Goal: Task Accomplishment & Management: Manage account settings

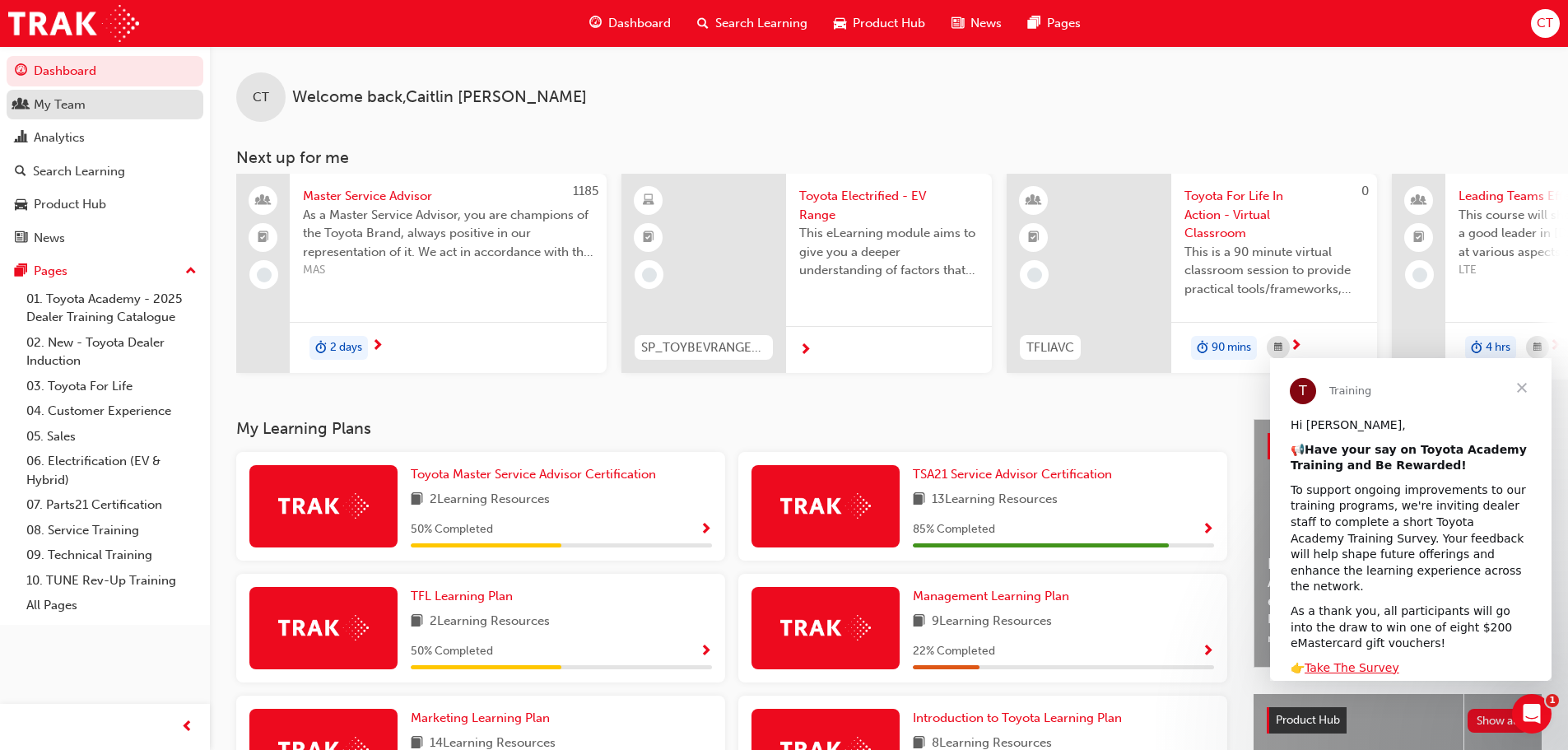
click at [88, 112] on div "My Team" at bounding box center [105, 105] width 180 height 21
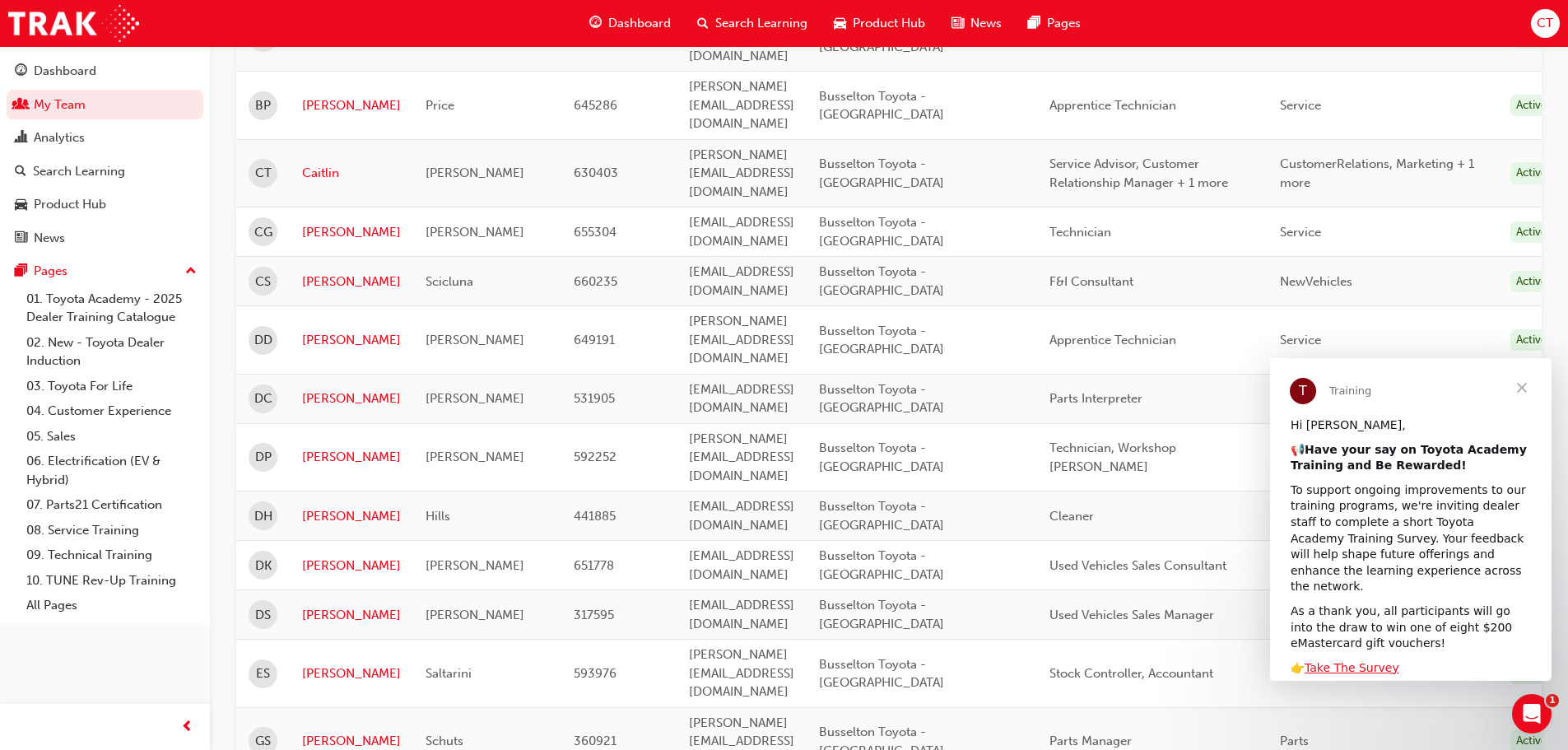
scroll to position [494, 0]
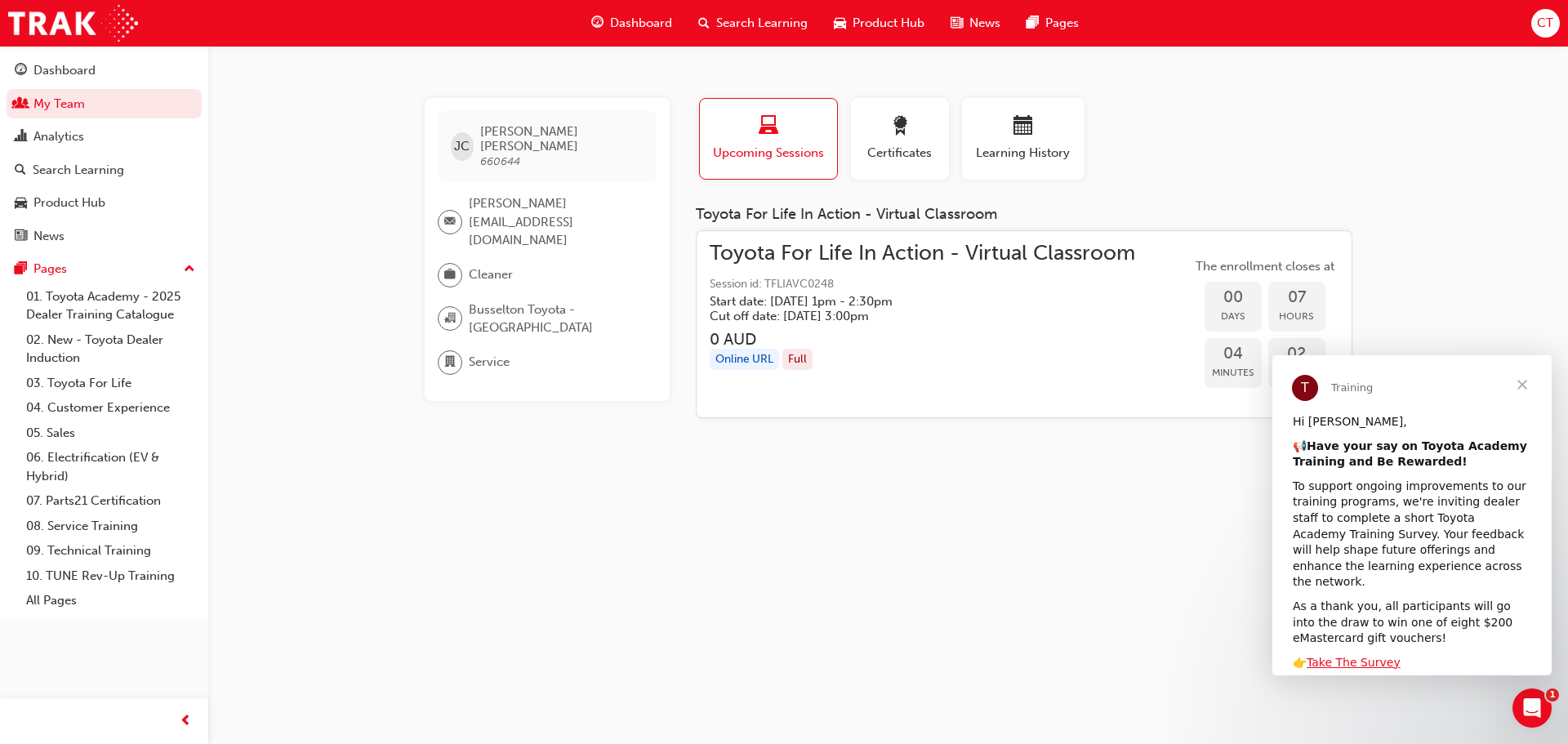
click at [1073, 360] on div "Online URL Full" at bounding box center [922, 360] width 426 height 22
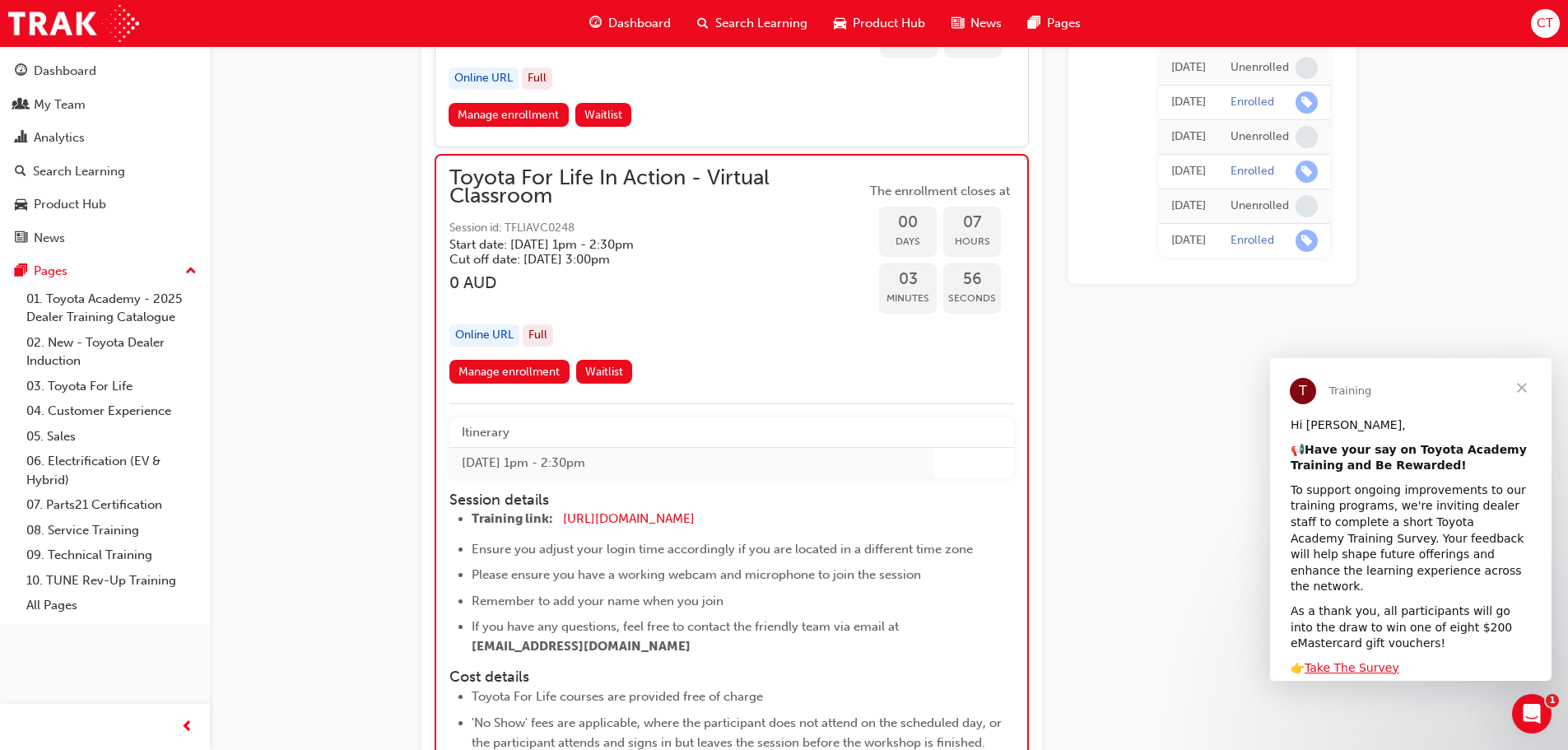
scroll to position [2465, 0]
click at [532, 377] on link "Manage enrollment" at bounding box center [509, 373] width 120 height 24
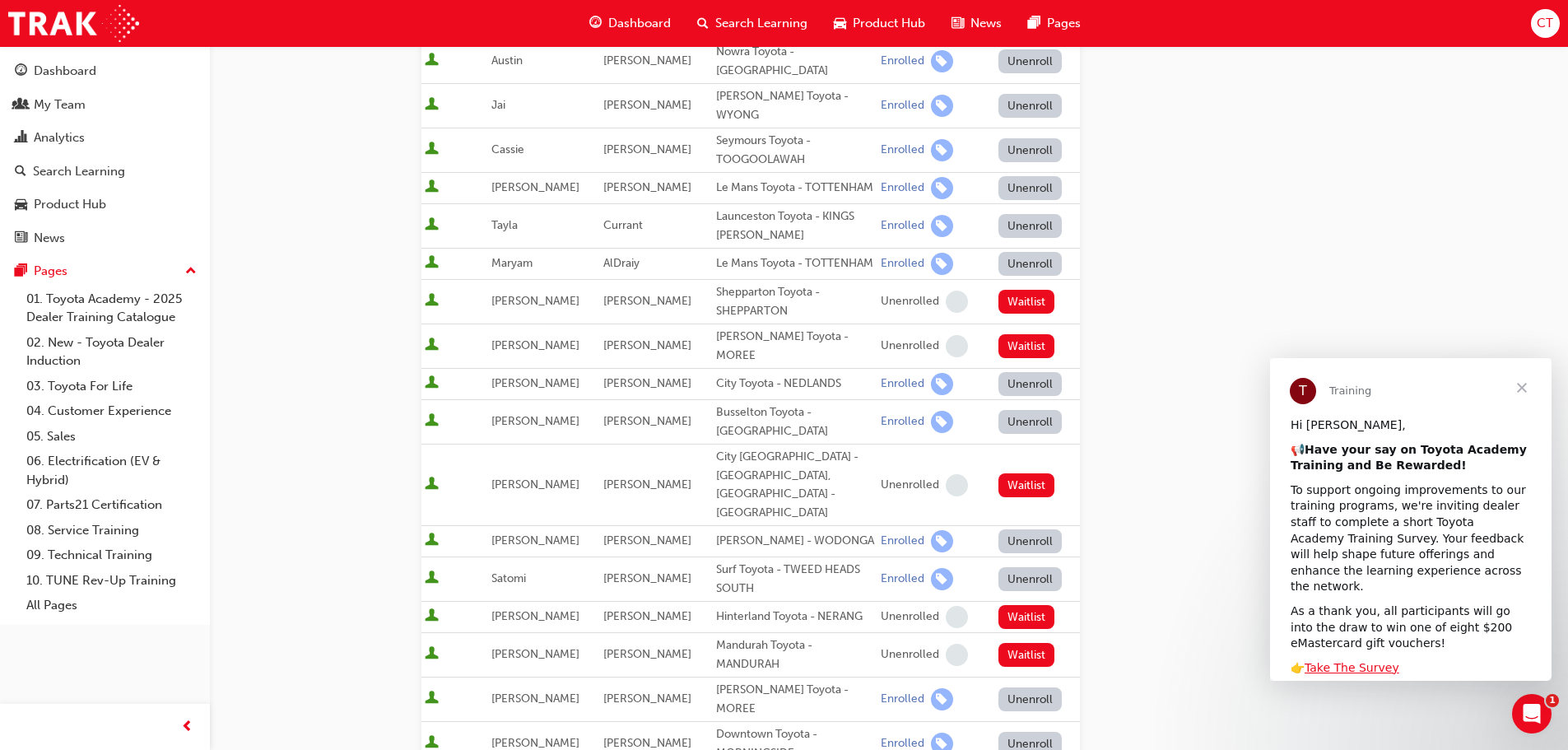
scroll to position [494, 0]
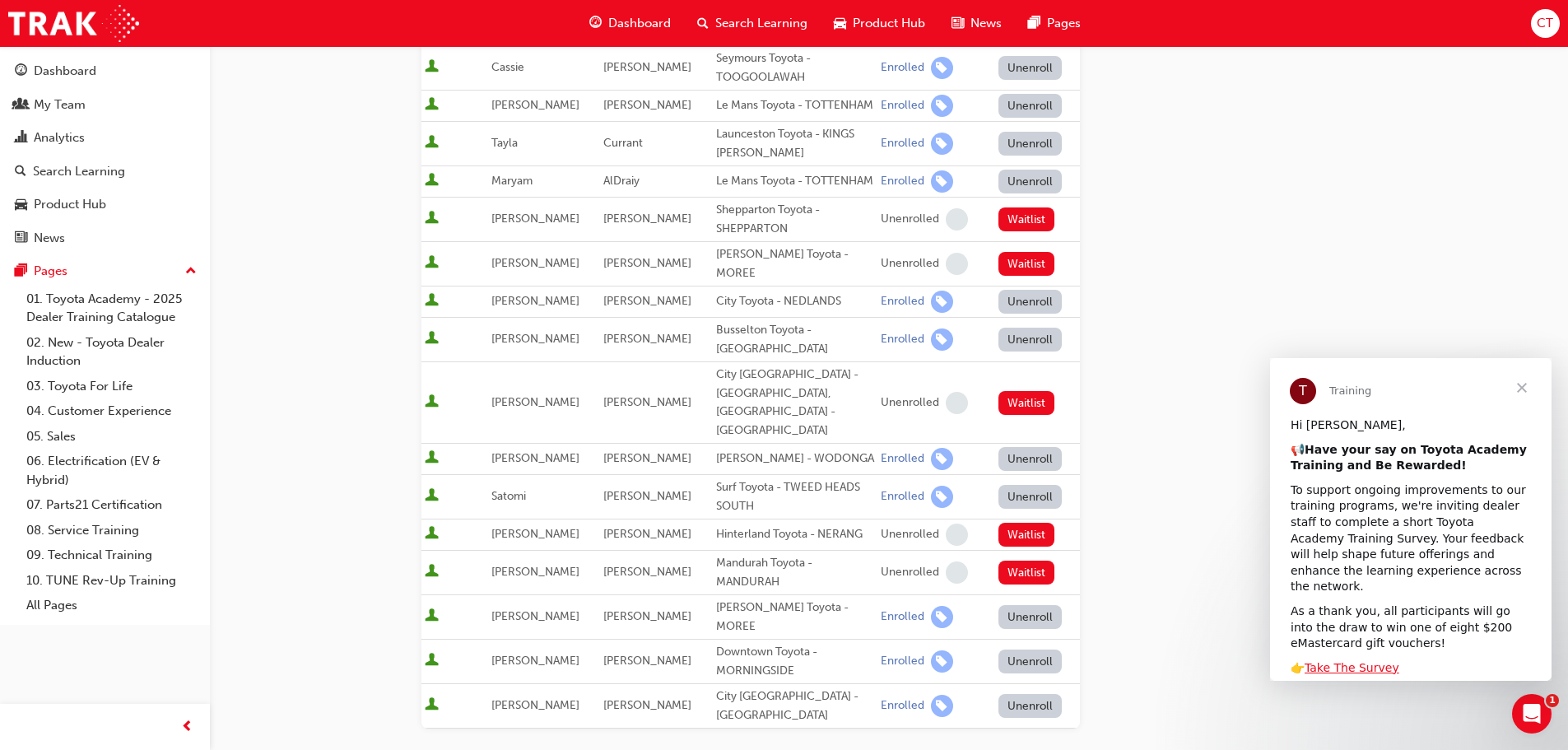
click at [1005, 352] on button "Unenroll" at bounding box center [1030, 339] width 64 height 24
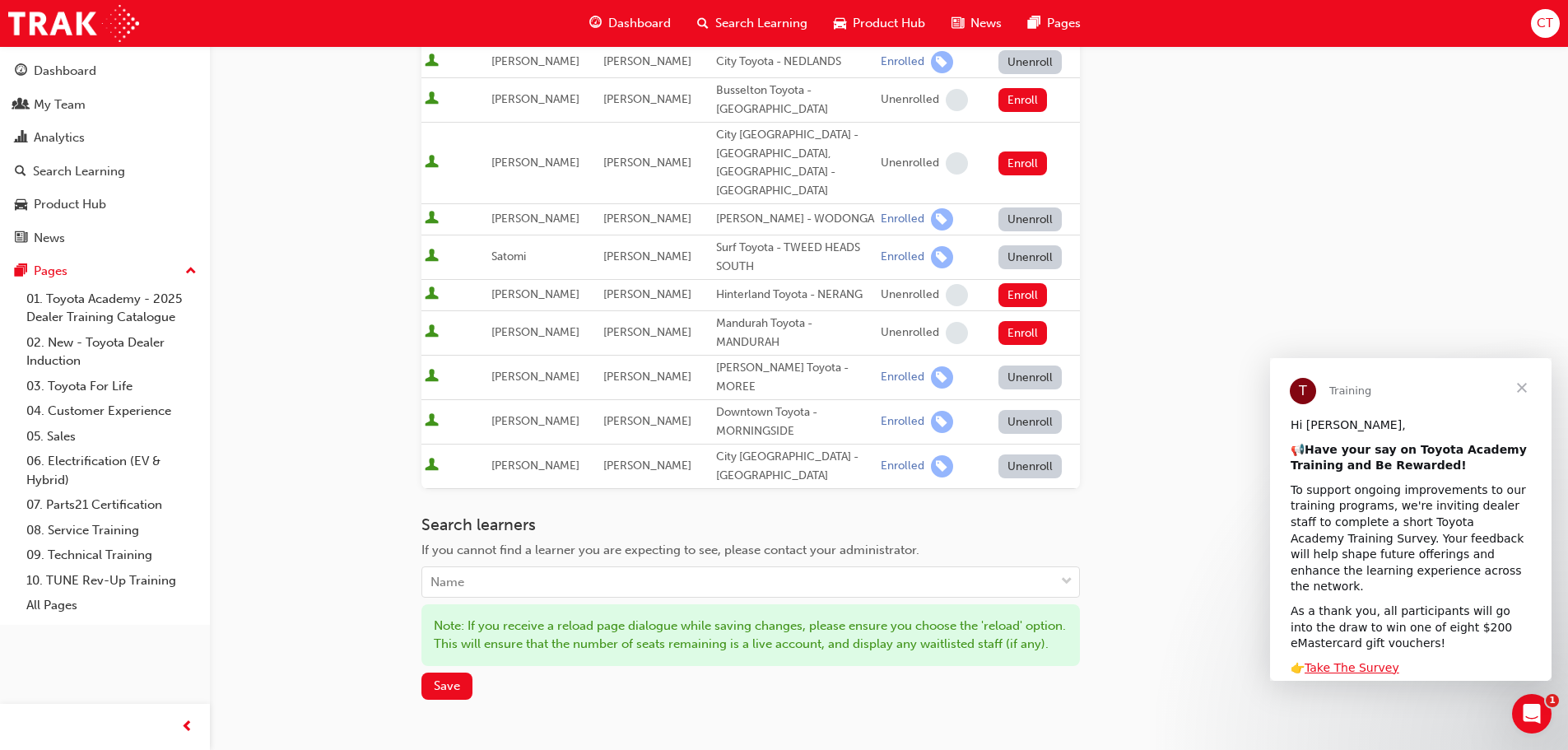
scroll to position [872, 0]
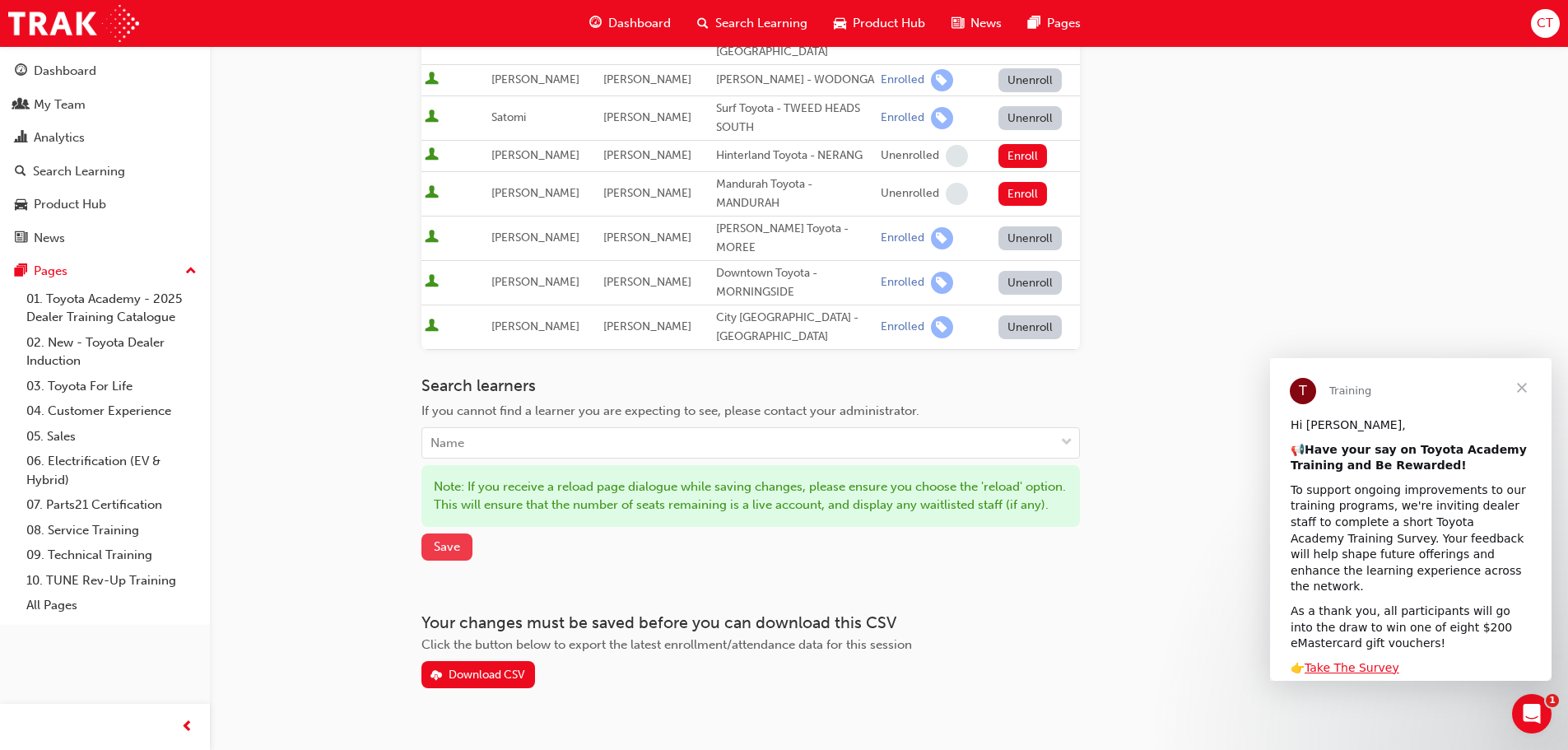
click at [440, 539] on span "Save" at bounding box center [447, 547] width 27 height 15
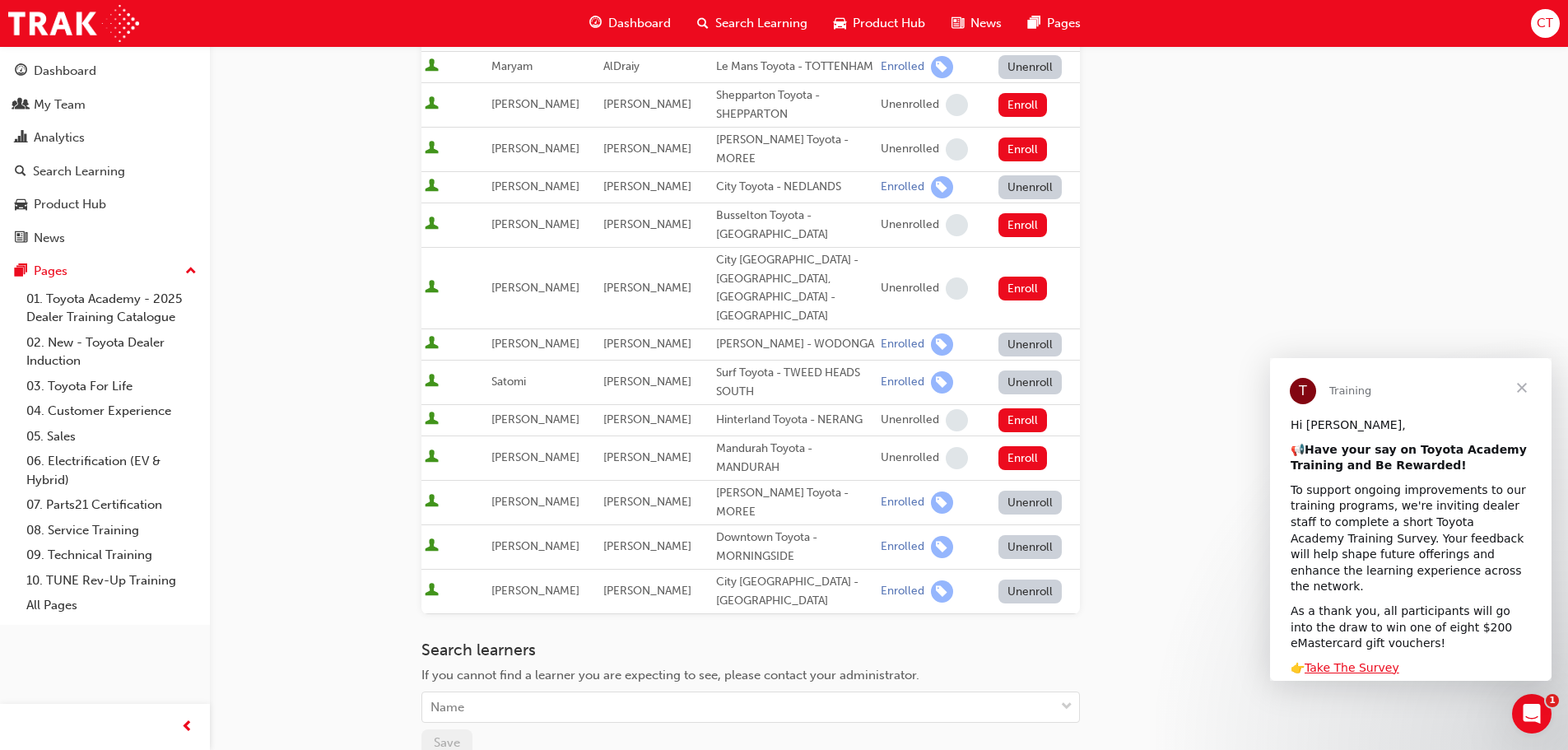
scroll to position [786, 0]
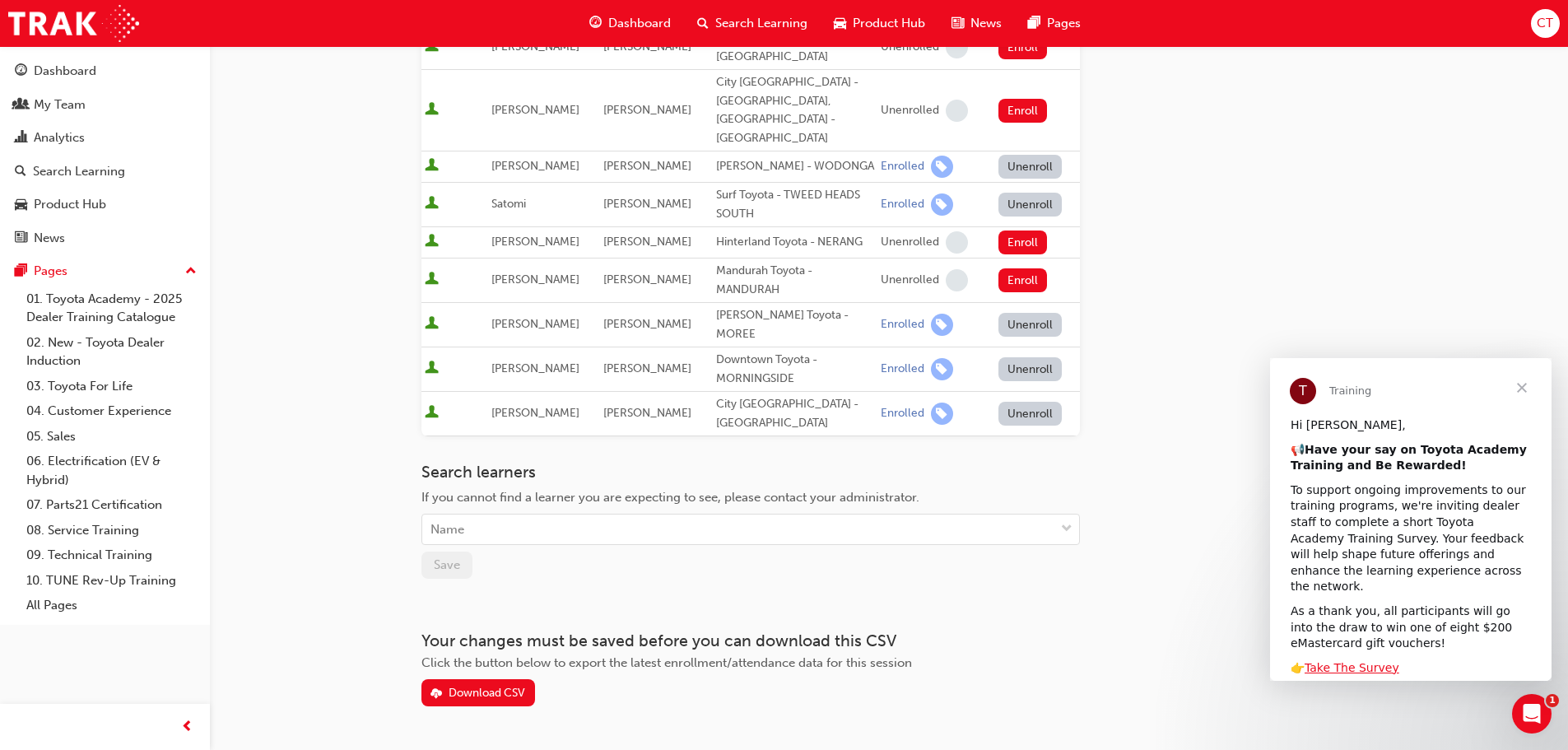
click at [299, 472] on div "Go to session detail page Manage enrollment for Toyota For Life In Action - Vir…" at bounding box center [784, 7] width 1568 height 1586
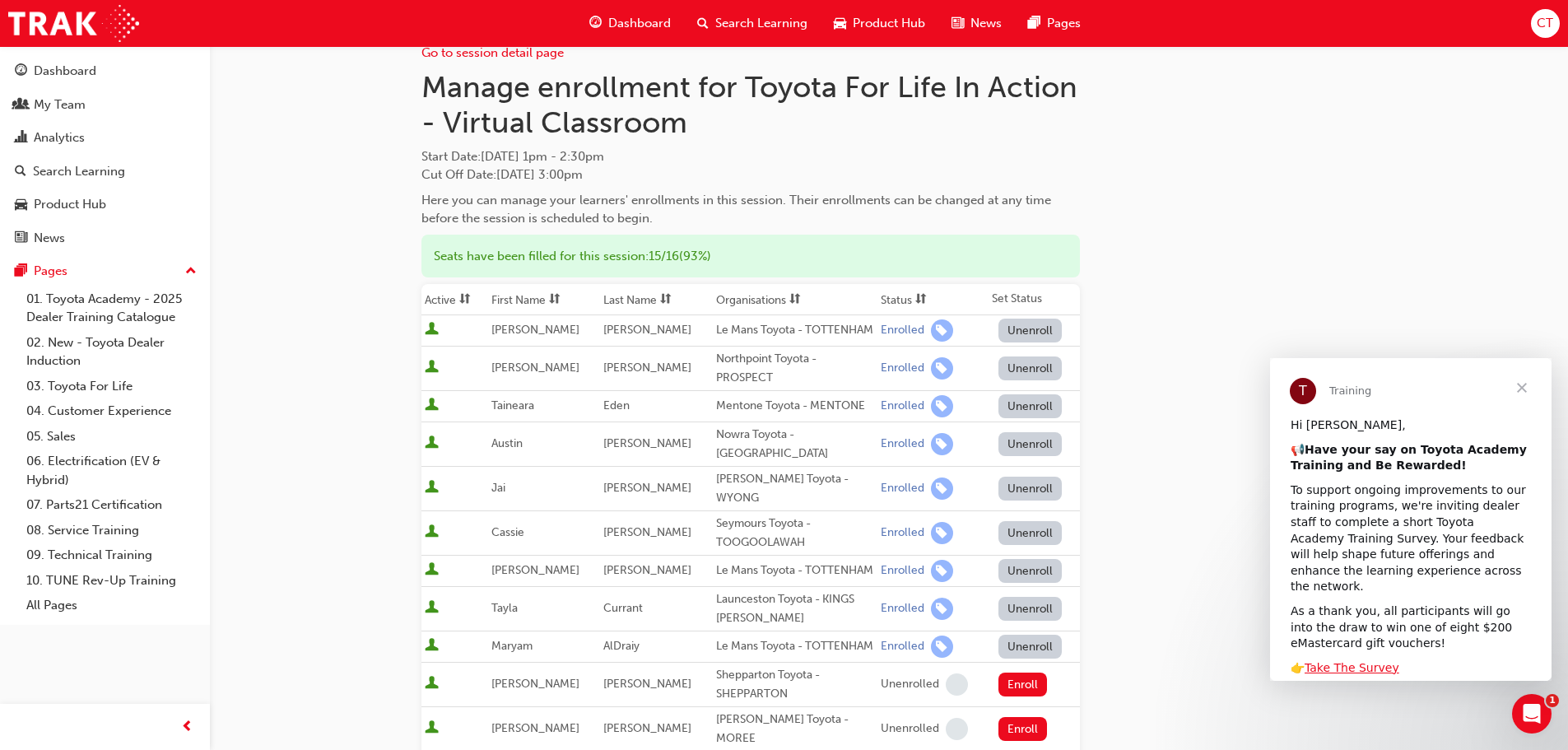
scroll to position [0, 0]
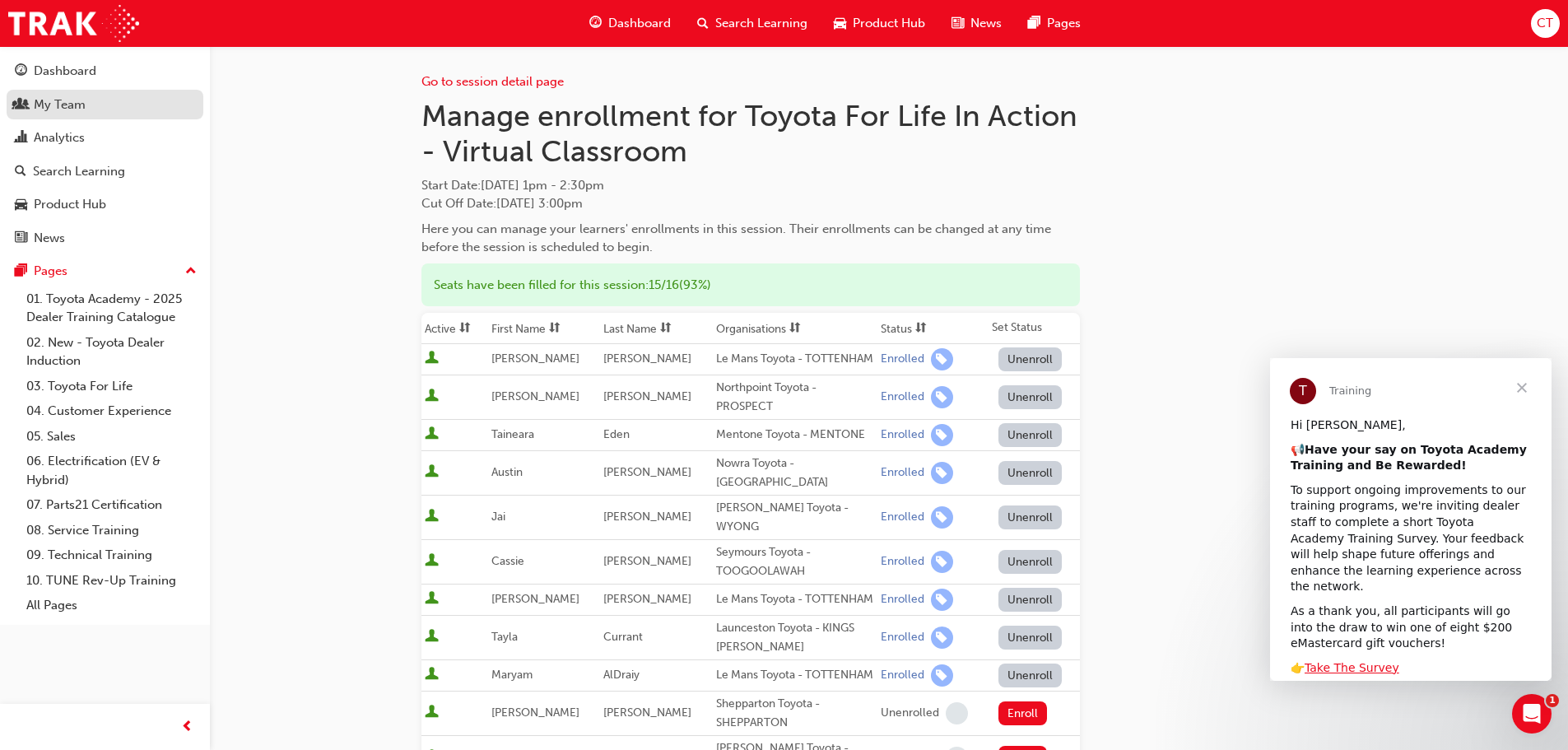
click at [85, 107] on div "My Team" at bounding box center [59, 105] width 52 height 19
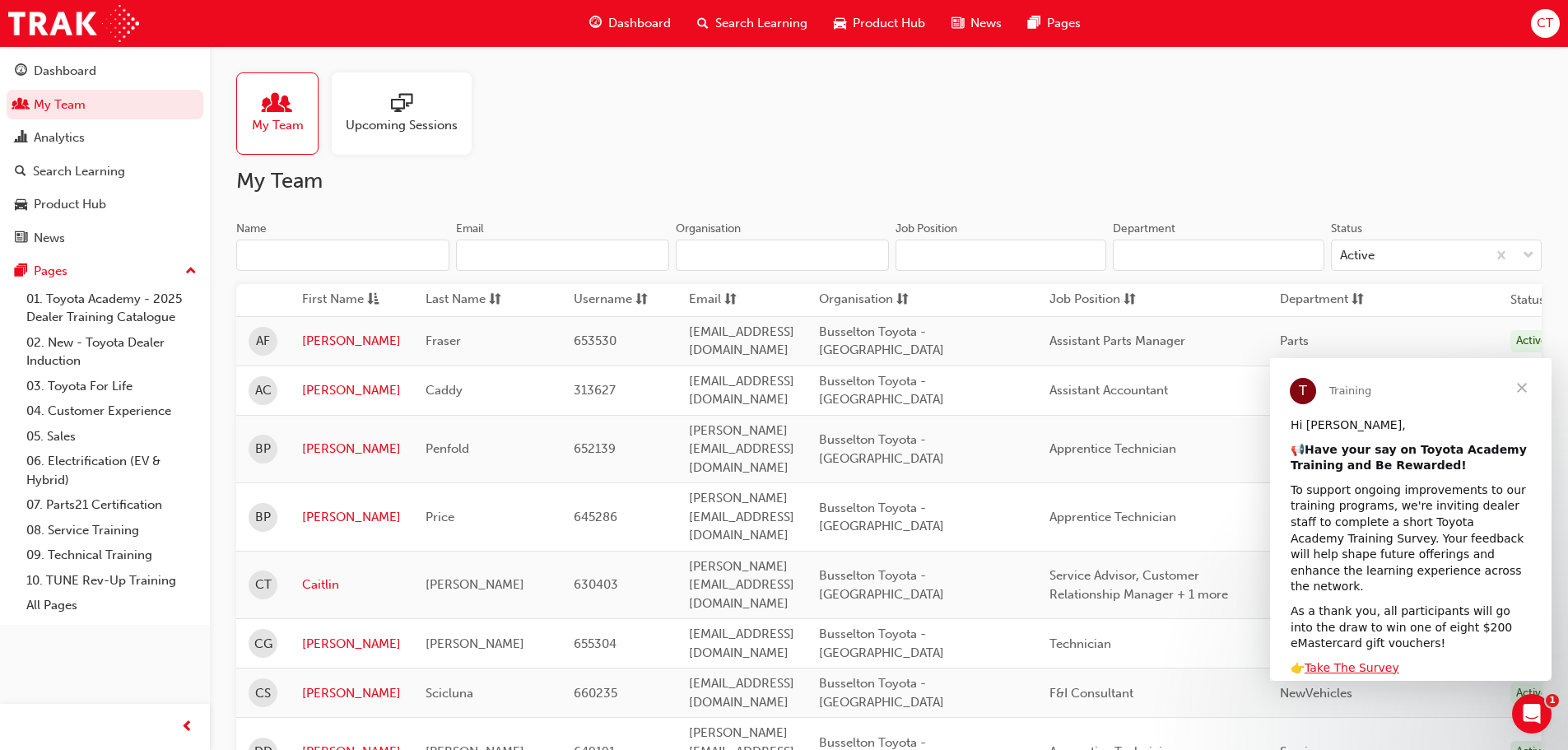
scroll to position [412, 0]
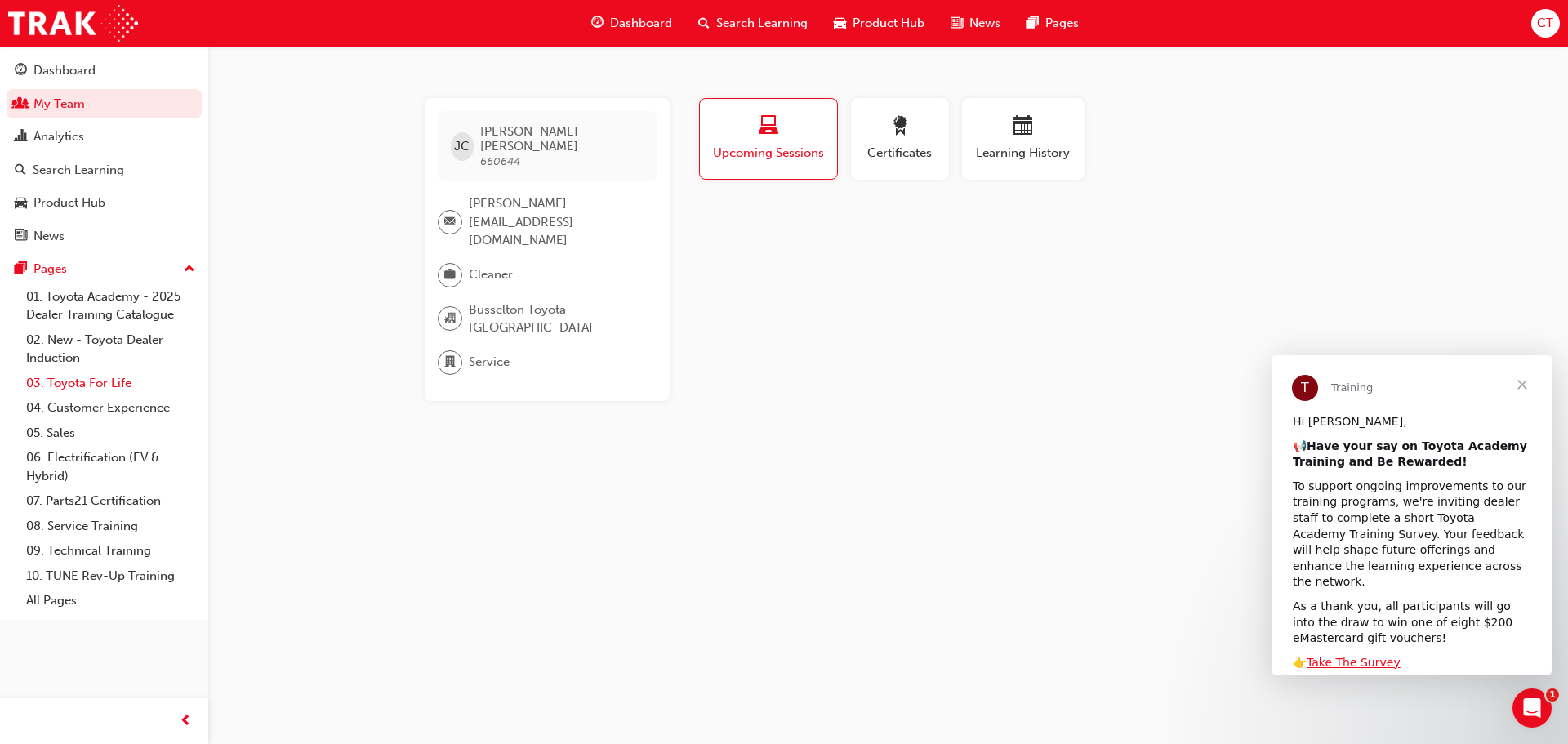
click at [90, 388] on link "03. Toyota For Life" at bounding box center [111, 383] width 182 height 26
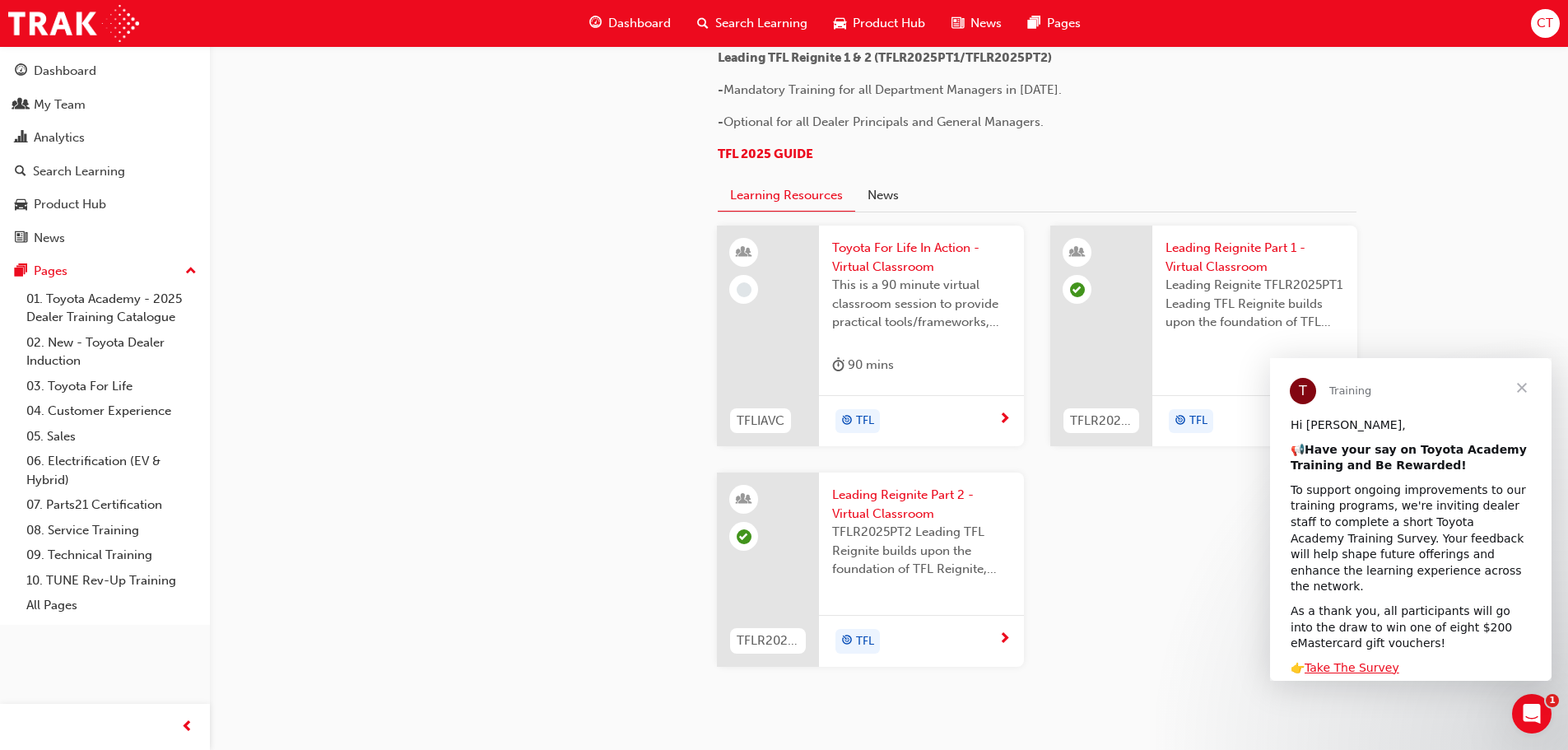
scroll to position [1399, 0]
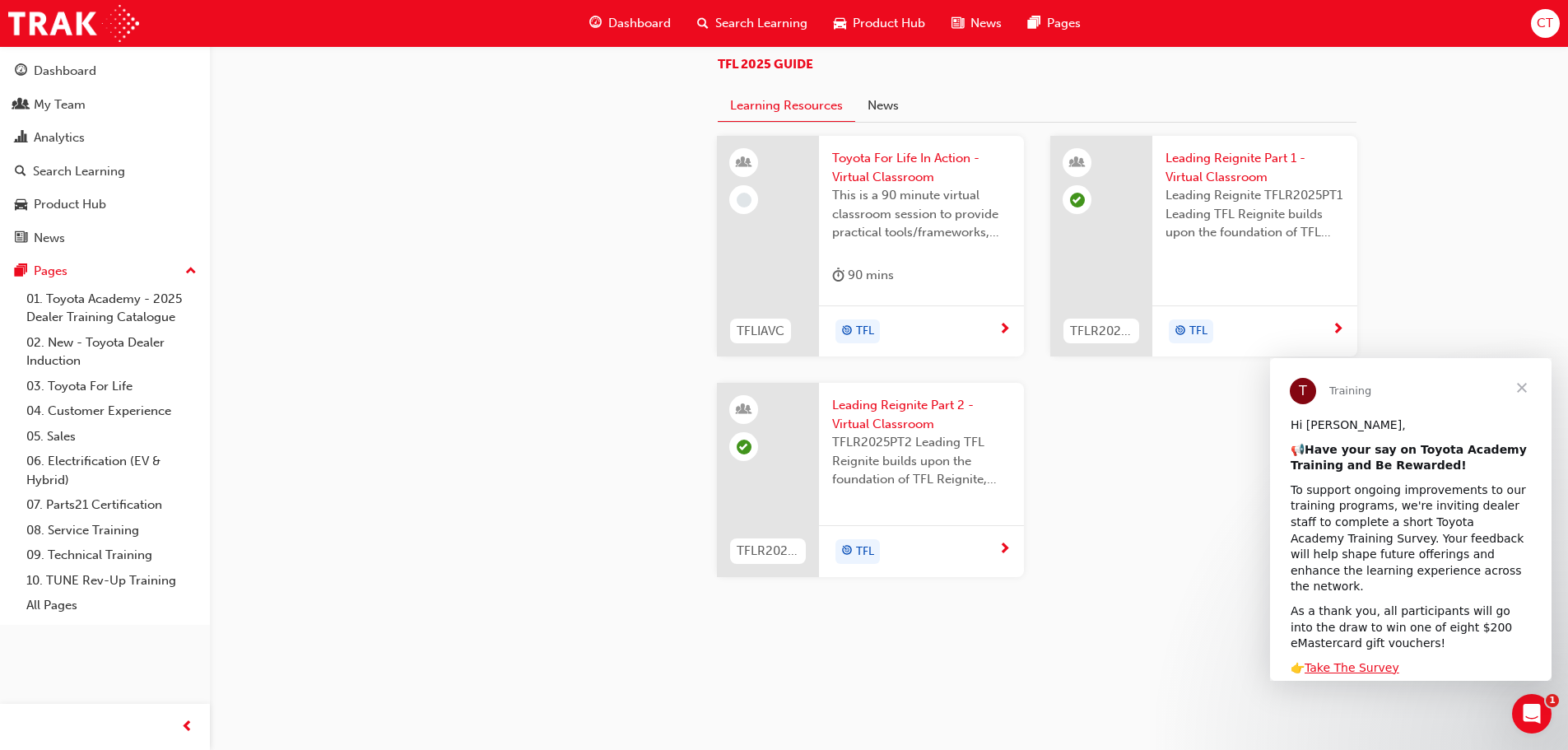
click at [901, 186] on span "Toyota For Life In Action - Virtual Classroom" at bounding box center [921, 168] width 178 height 37
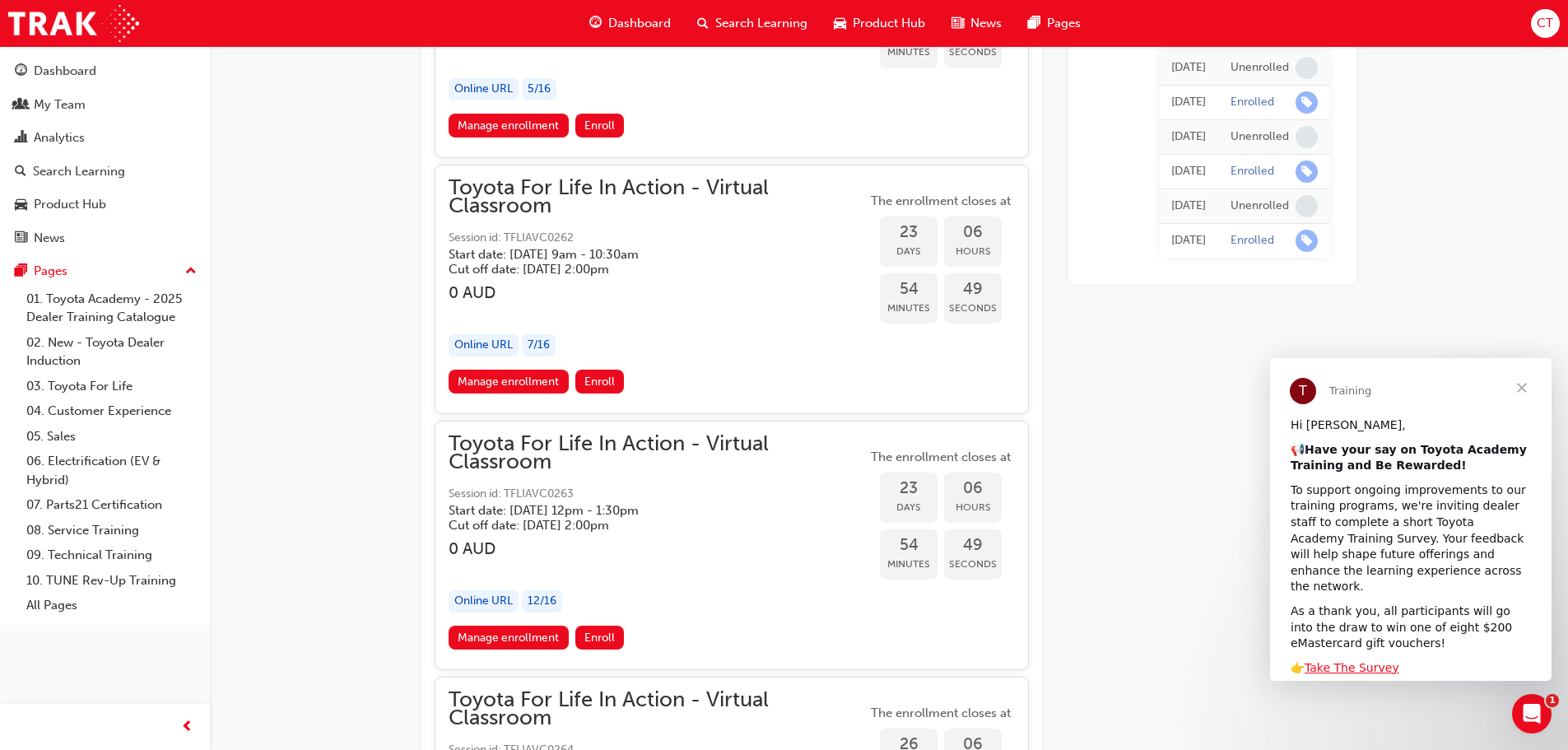
scroll to position [14308, 0]
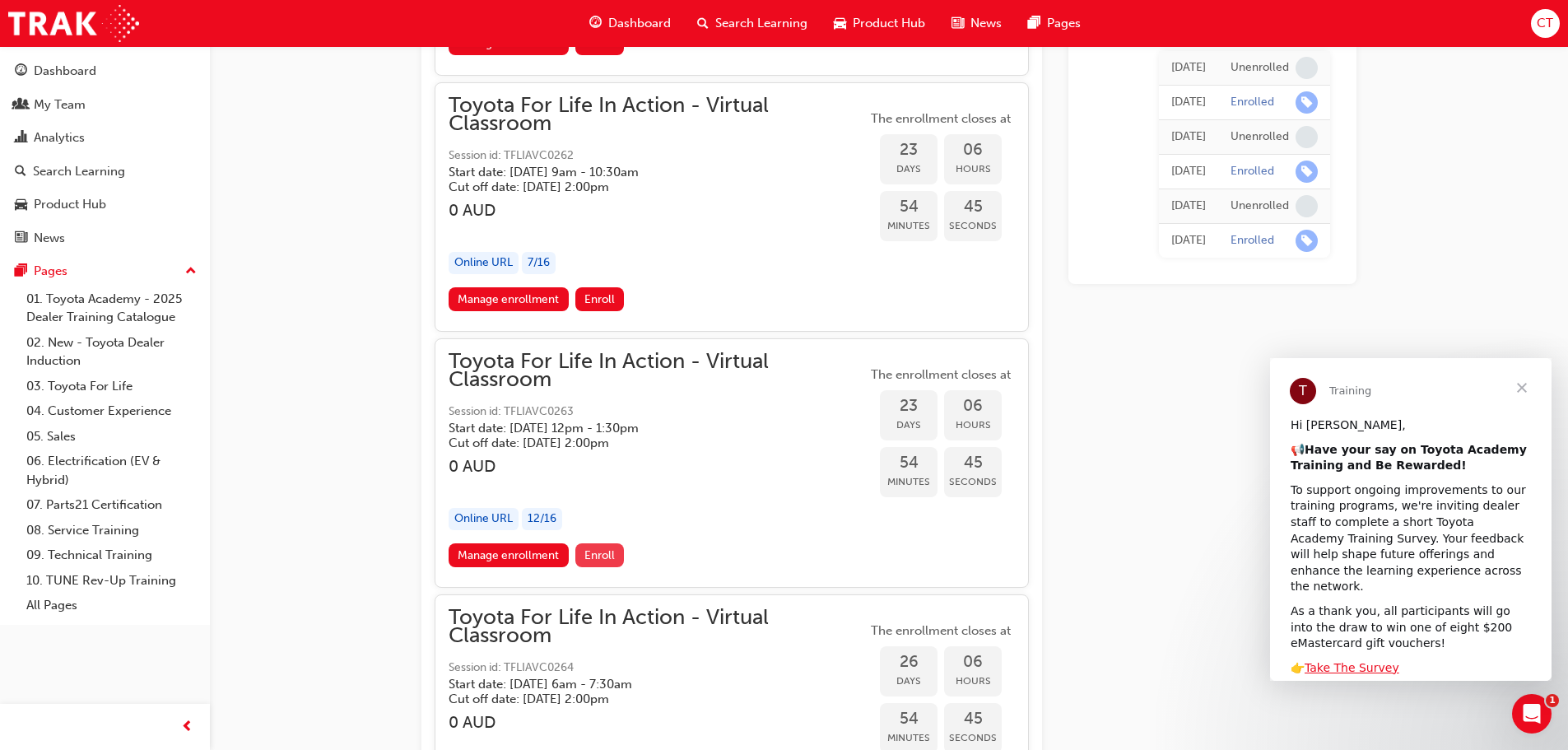
click at [606, 557] on span "Enroll" at bounding box center [599, 555] width 31 height 14
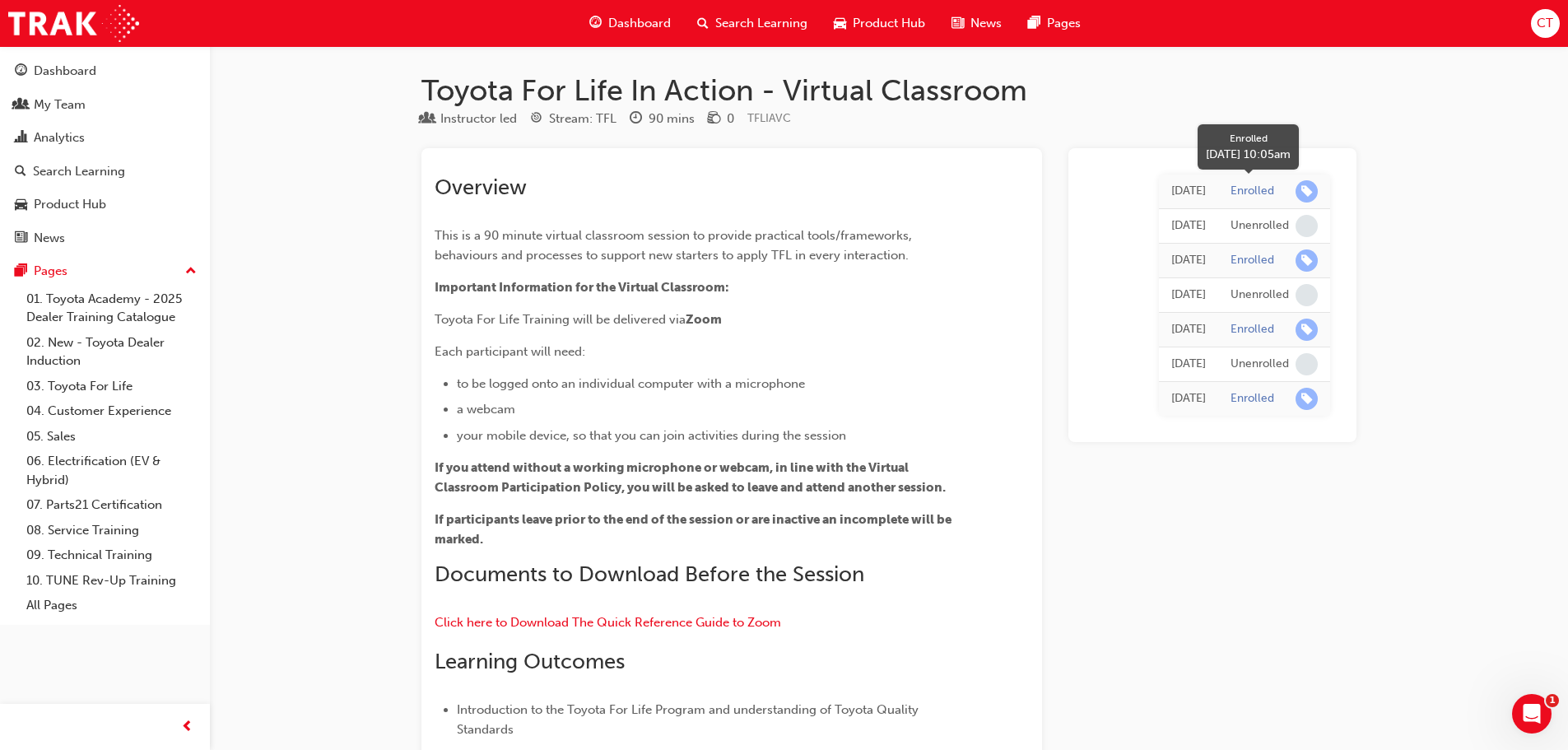
click at [1253, 188] on div "Enrolled" at bounding box center [1252, 191] width 43 height 16
click at [1305, 190] on span "learningRecordVerb_ENROLL-icon" at bounding box center [1306, 191] width 23 height 22
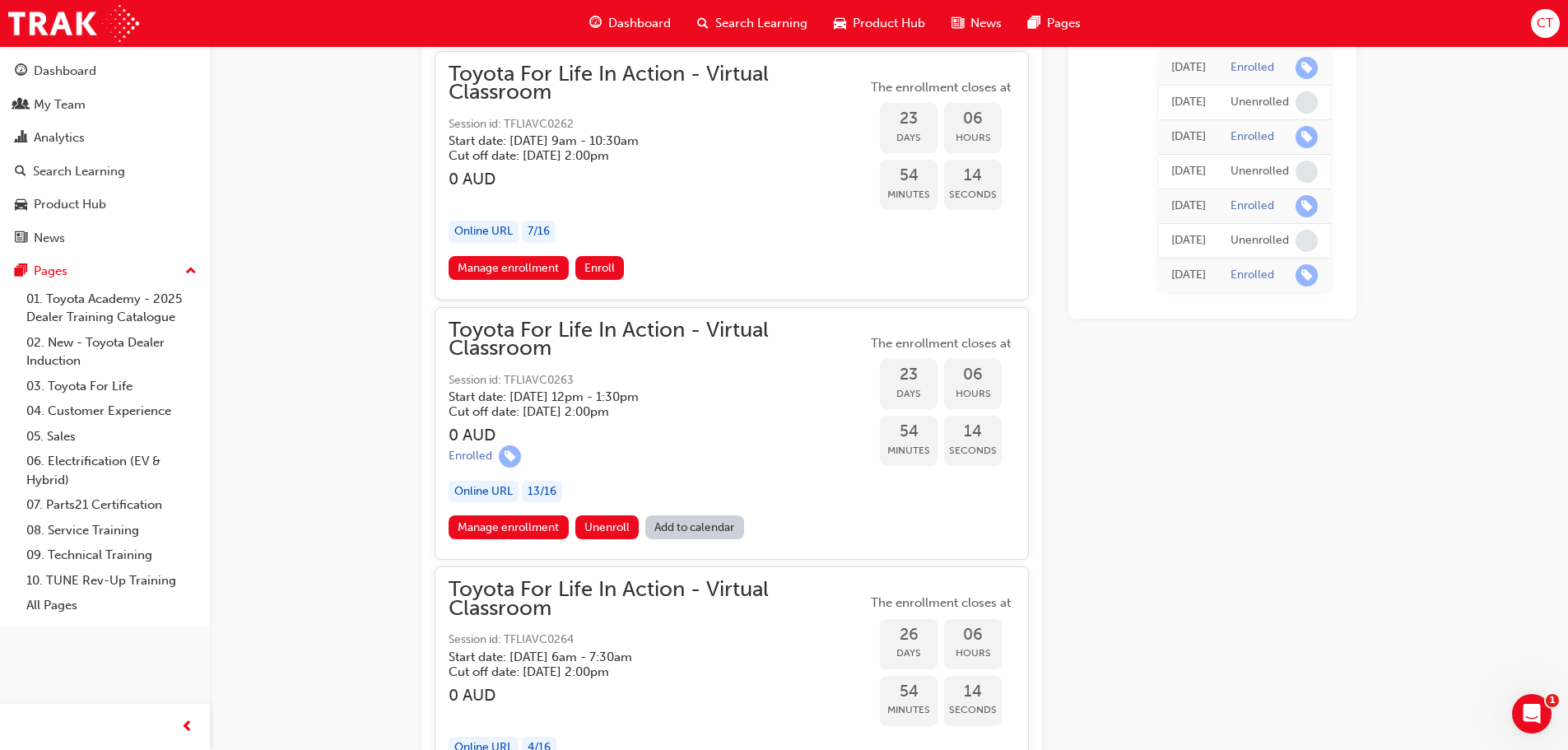
scroll to position [14402, 0]
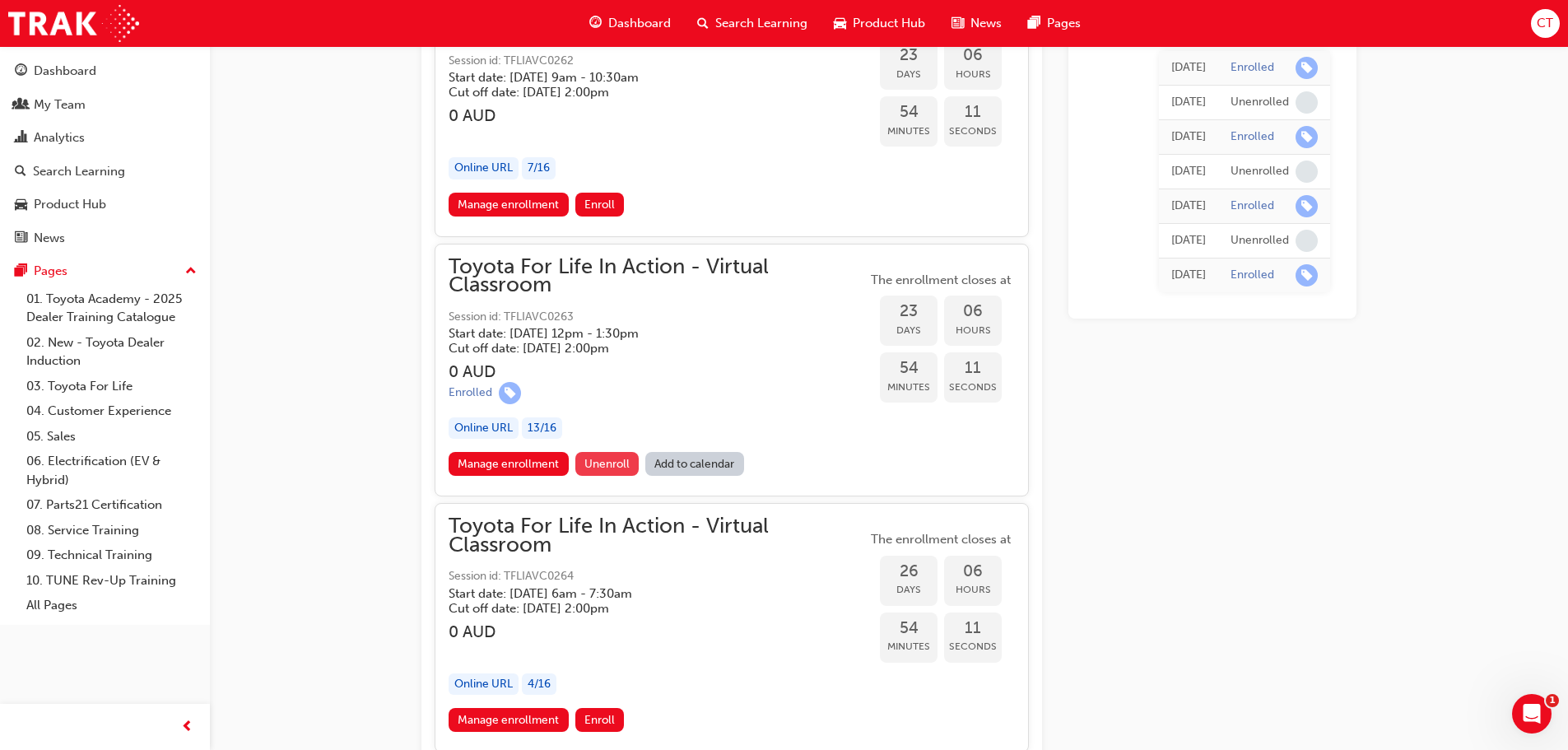
click at [598, 462] on span "Unenroll" at bounding box center [607, 463] width 45 height 14
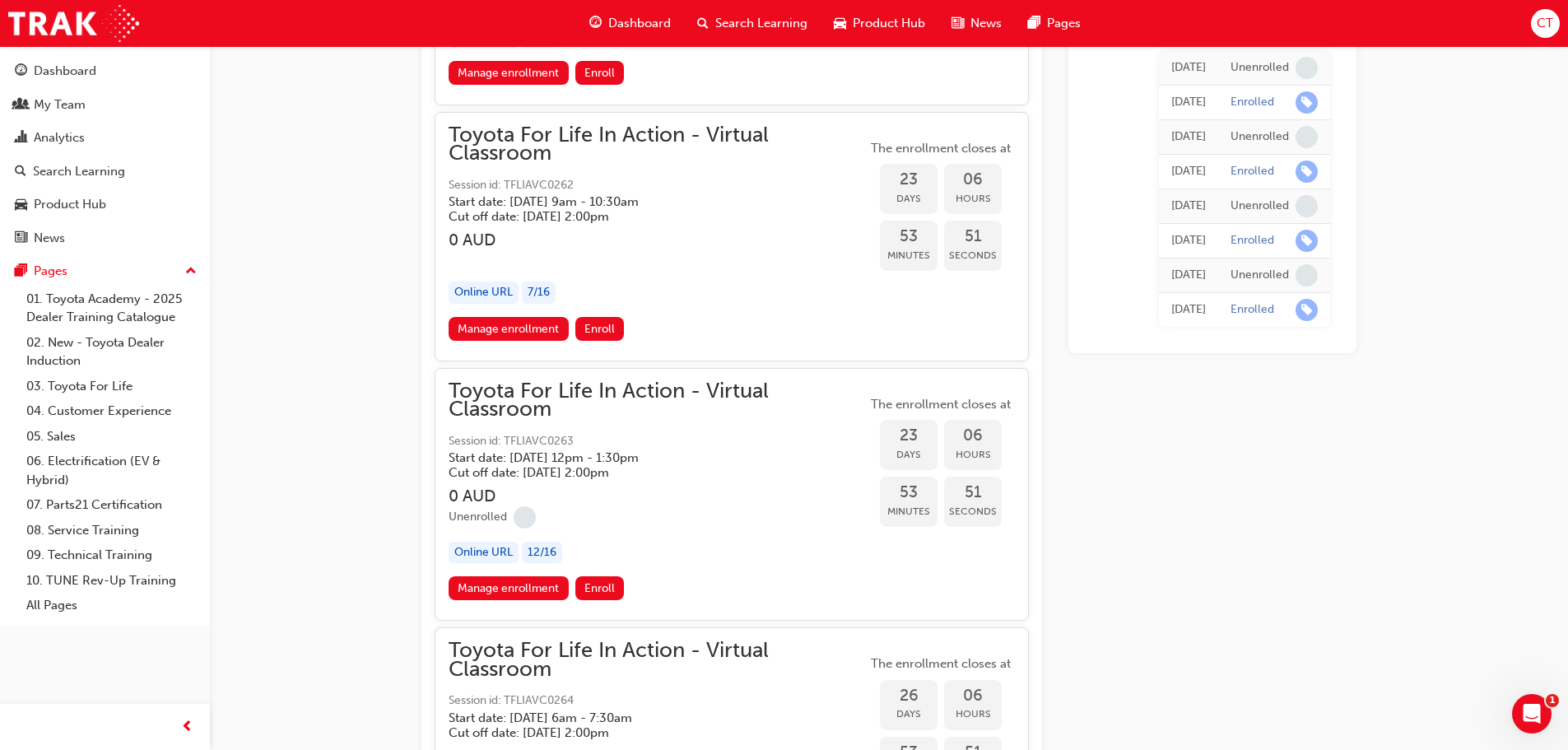
scroll to position [14352, 0]
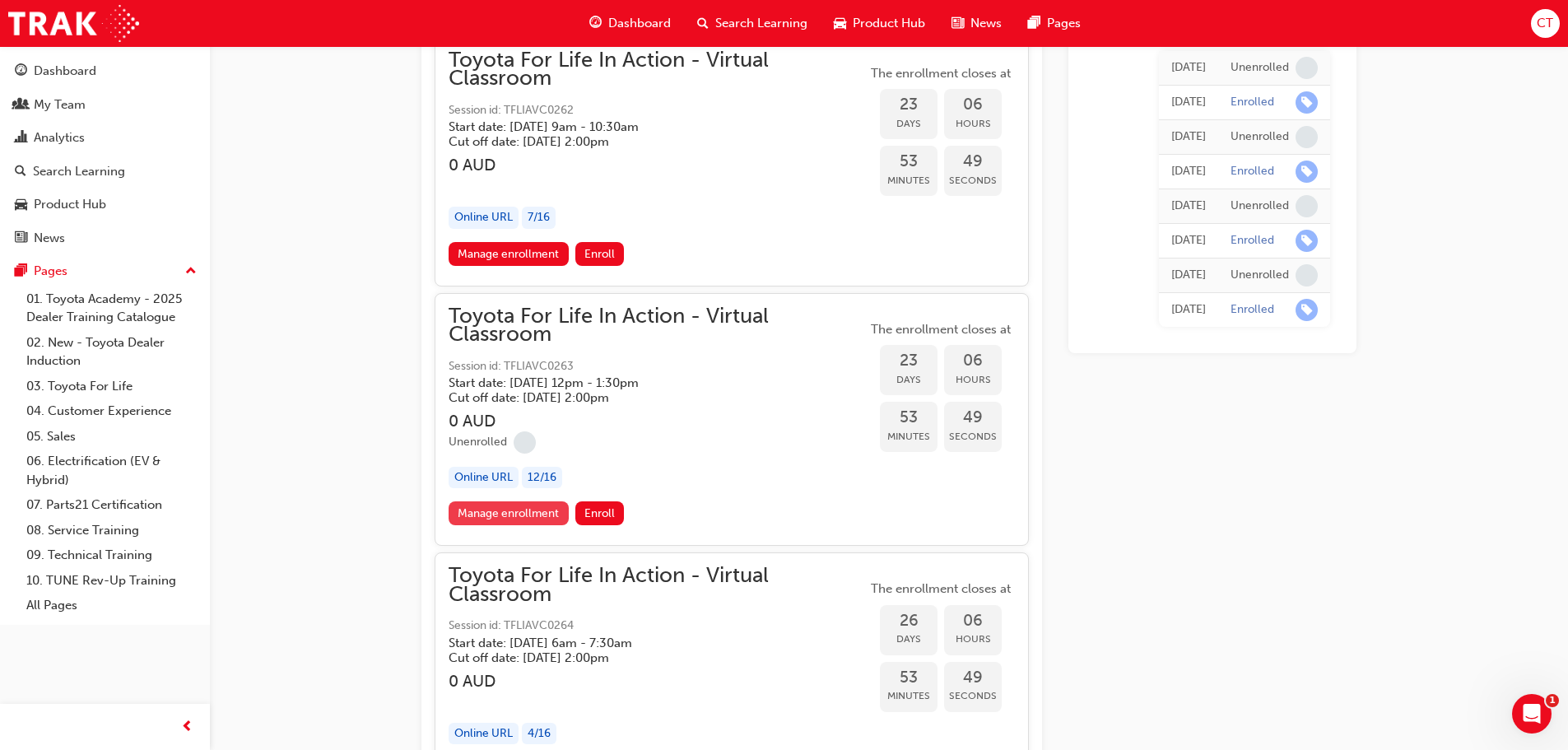
click at [474, 508] on link "Manage enrollment" at bounding box center [508, 512] width 120 height 24
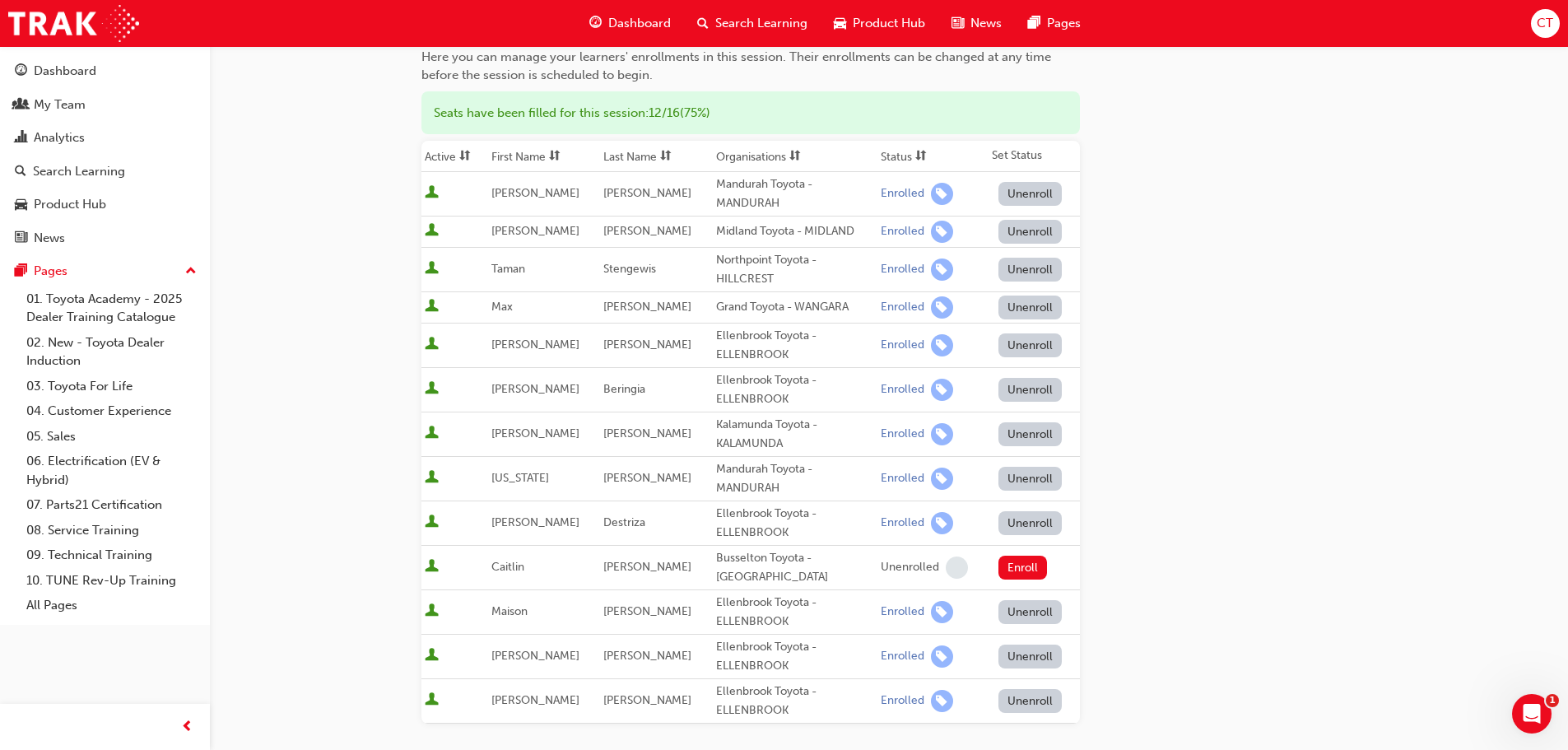
scroll to position [329, 0]
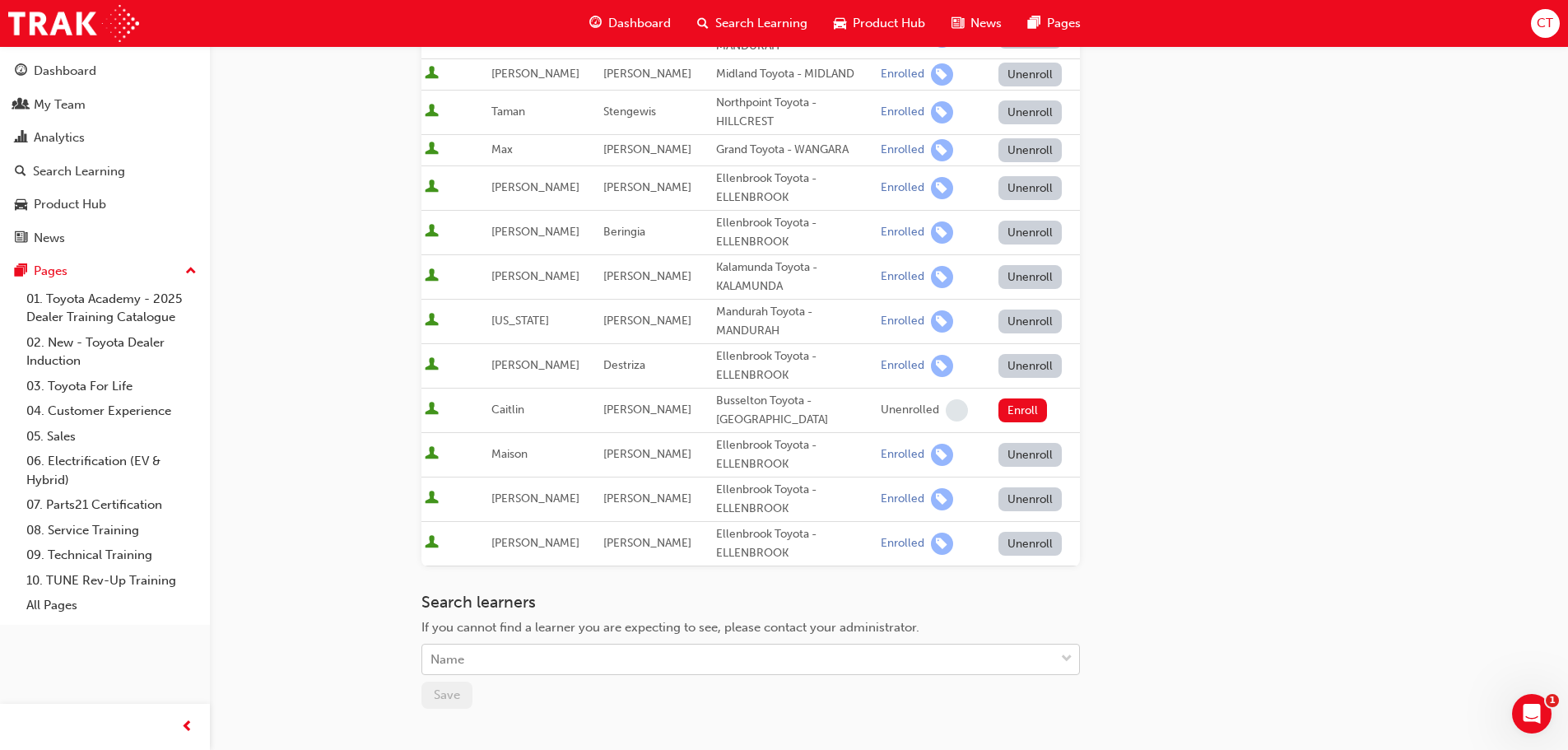
click at [538, 669] on div "Name" at bounding box center [739, 659] width 632 height 29
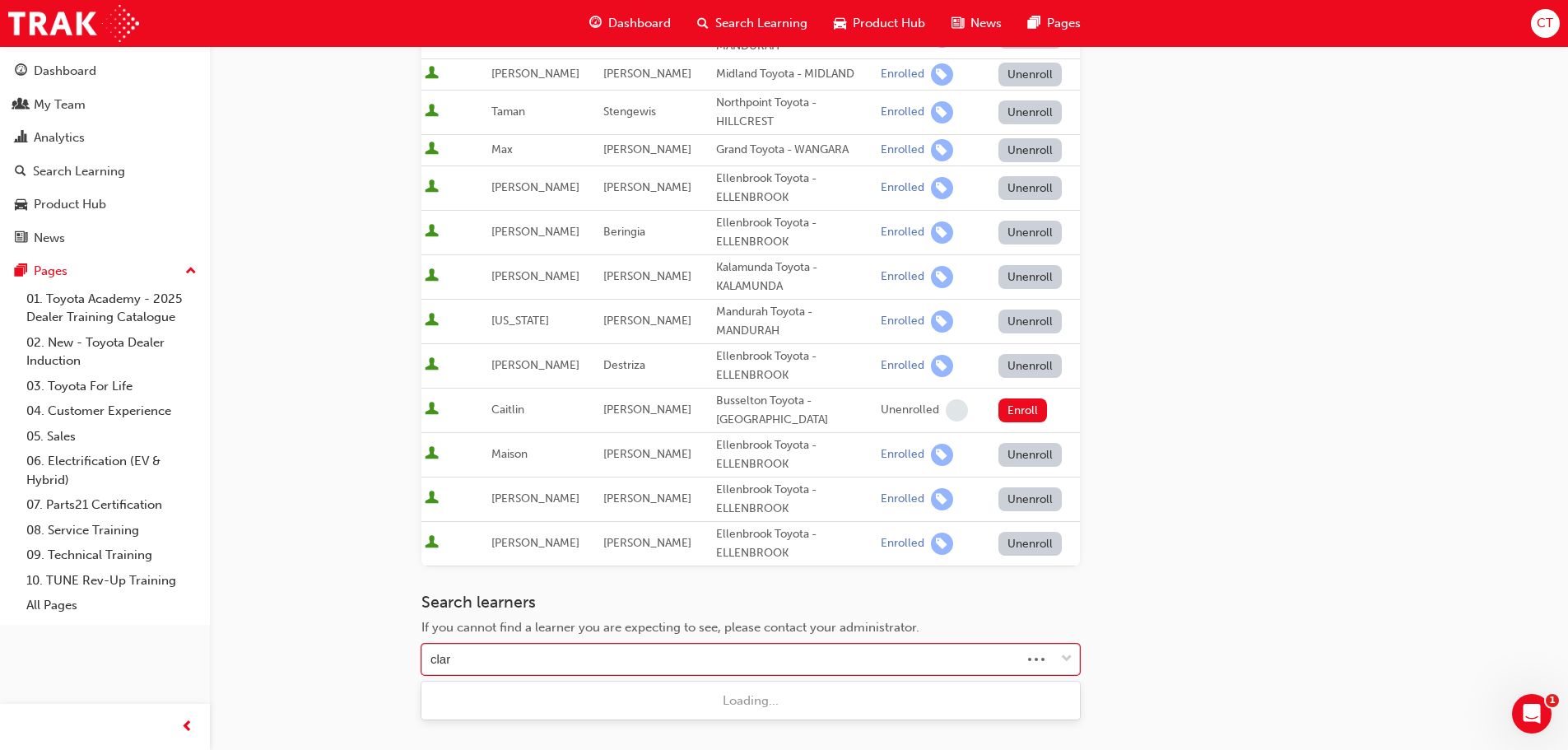
type input "[PERSON_NAME]"
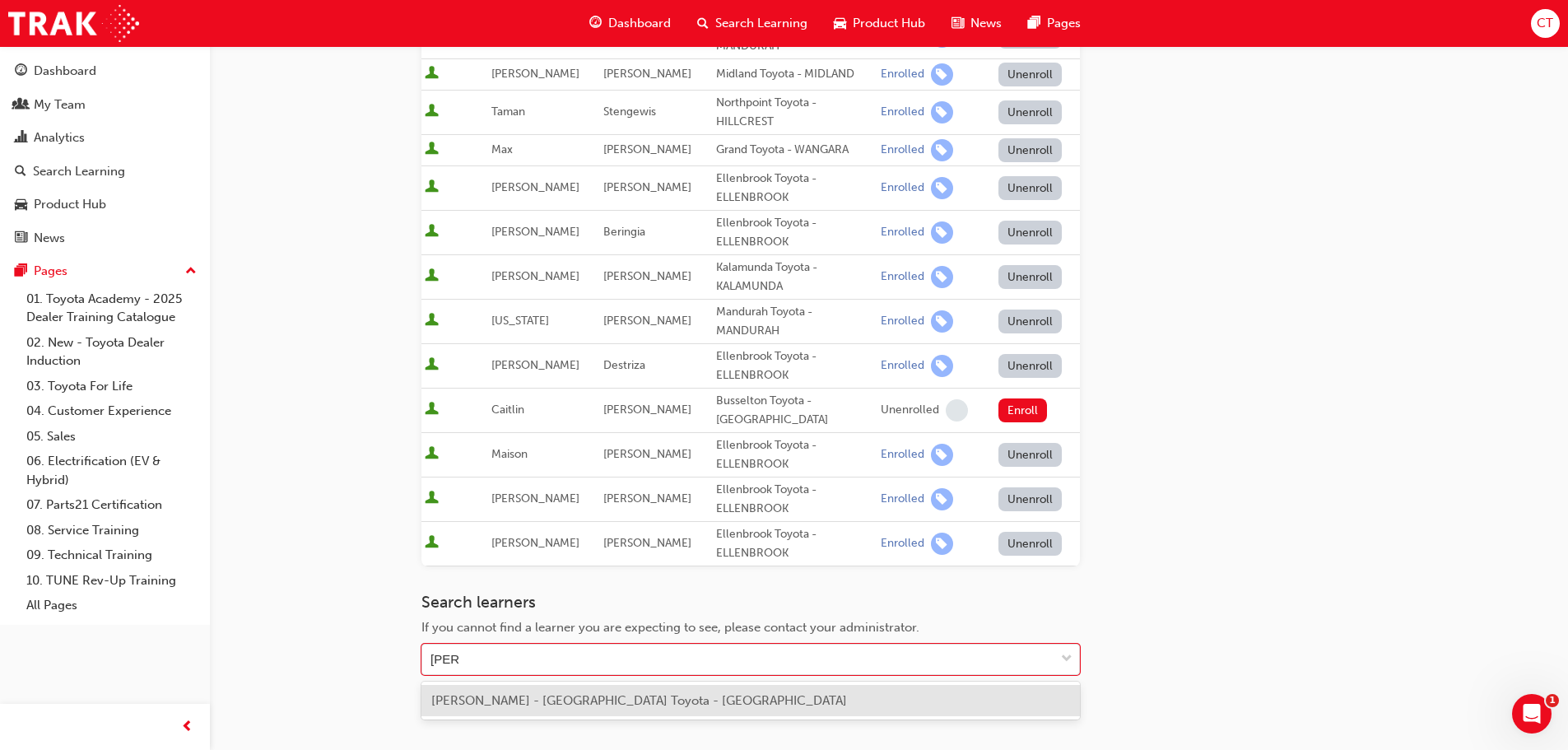
click at [531, 700] on span "[PERSON_NAME] - [GEOGRAPHIC_DATA] Toyota - [GEOGRAPHIC_DATA]" at bounding box center [639, 701] width 416 height 15
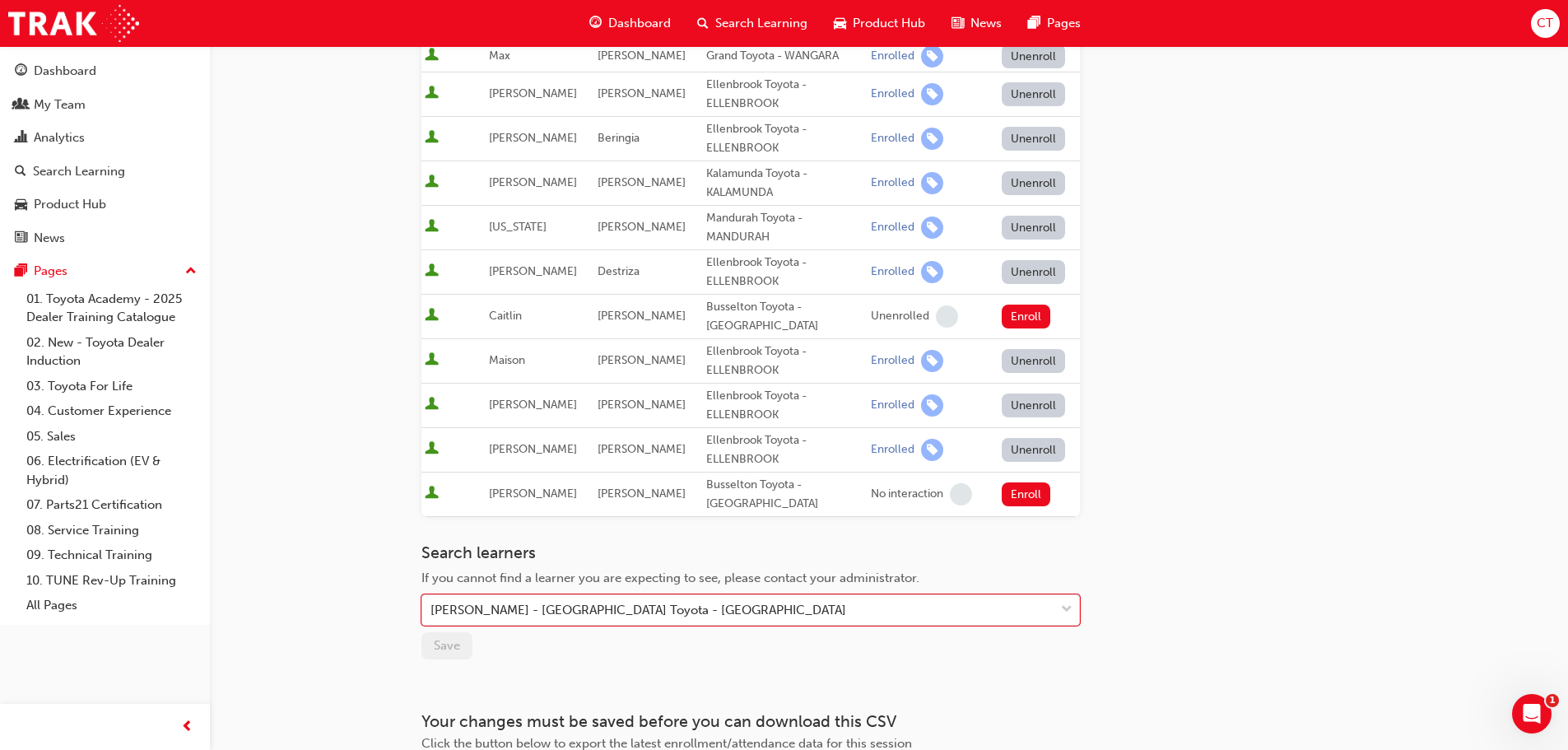
scroll to position [494, 0]
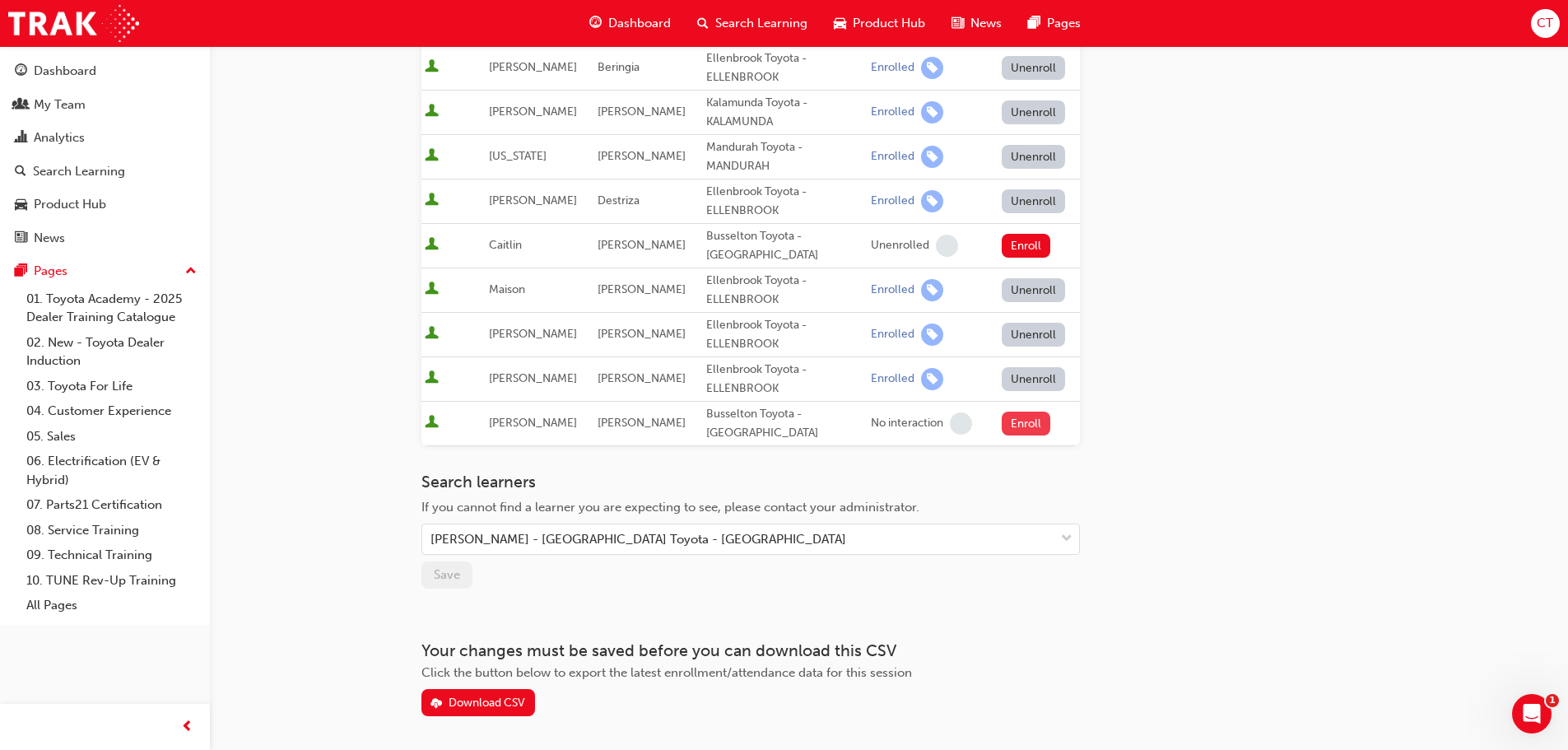
click at [1029, 424] on button "Enroll" at bounding box center [1026, 423] width 49 height 24
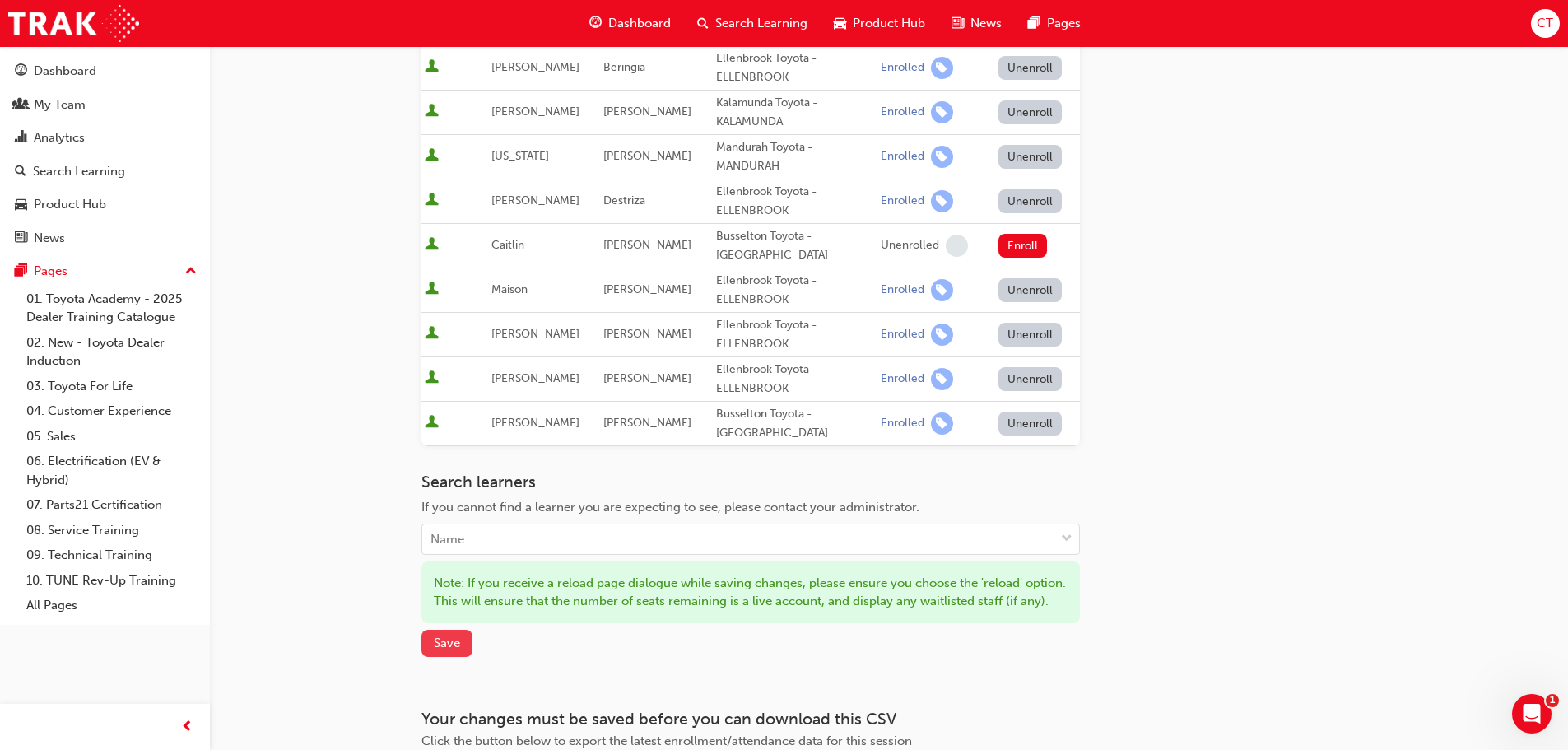
click at [451, 650] on span "Save" at bounding box center [447, 642] width 27 height 15
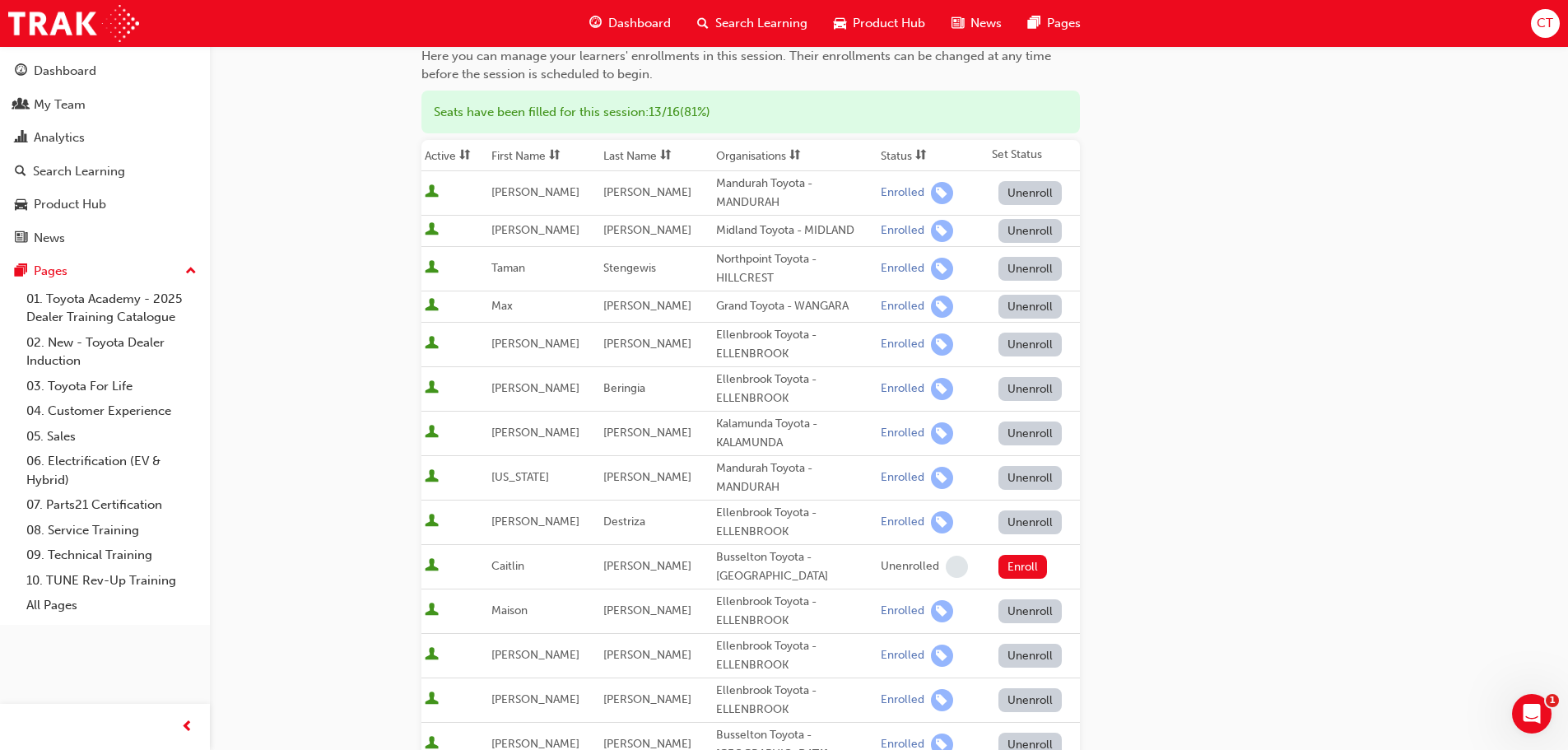
scroll to position [82, 0]
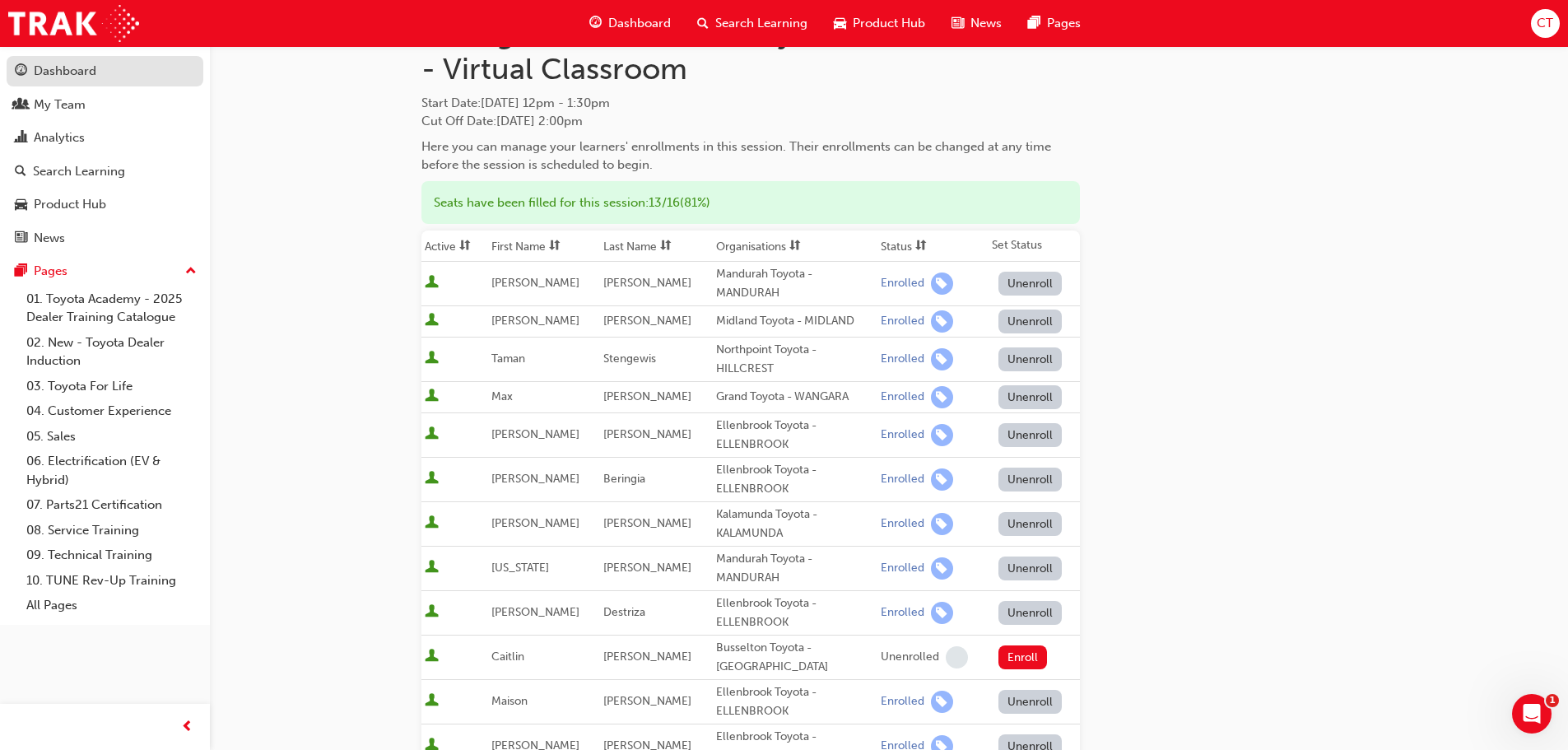
click at [46, 62] on div "Dashboard" at bounding box center [64, 71] width 63 height 19
